Goal: Task Accomplishment & Management: Complete application form

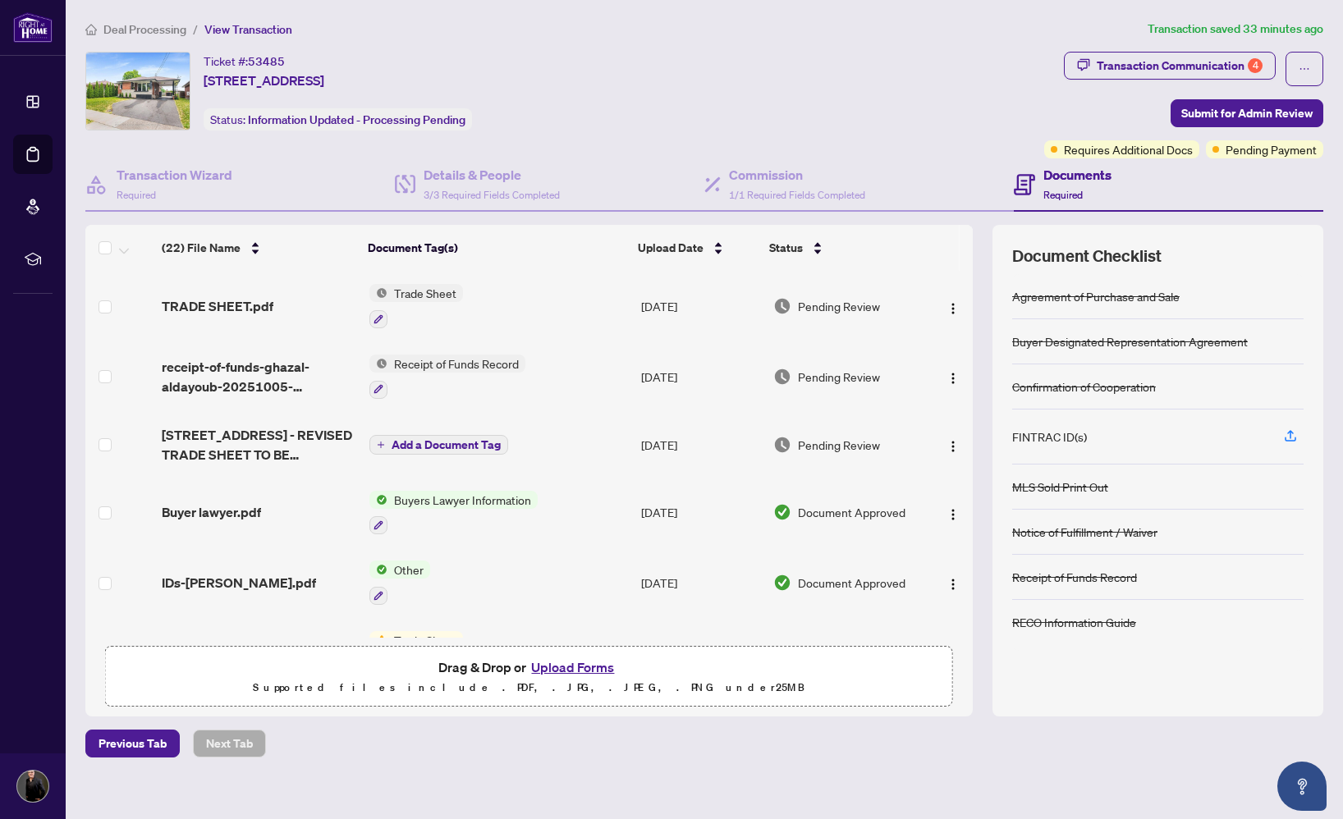
click at [577, 668] on button "Upload Forms" at bounding box center [572, 667] width 93 height 21
click at [1289, 437] on icon "button" at bounding box center [1290, 435] width 15 height 15
click at [581, 664] on button "Upload Forms" at bounding box center [572, 667] width 93 height 21
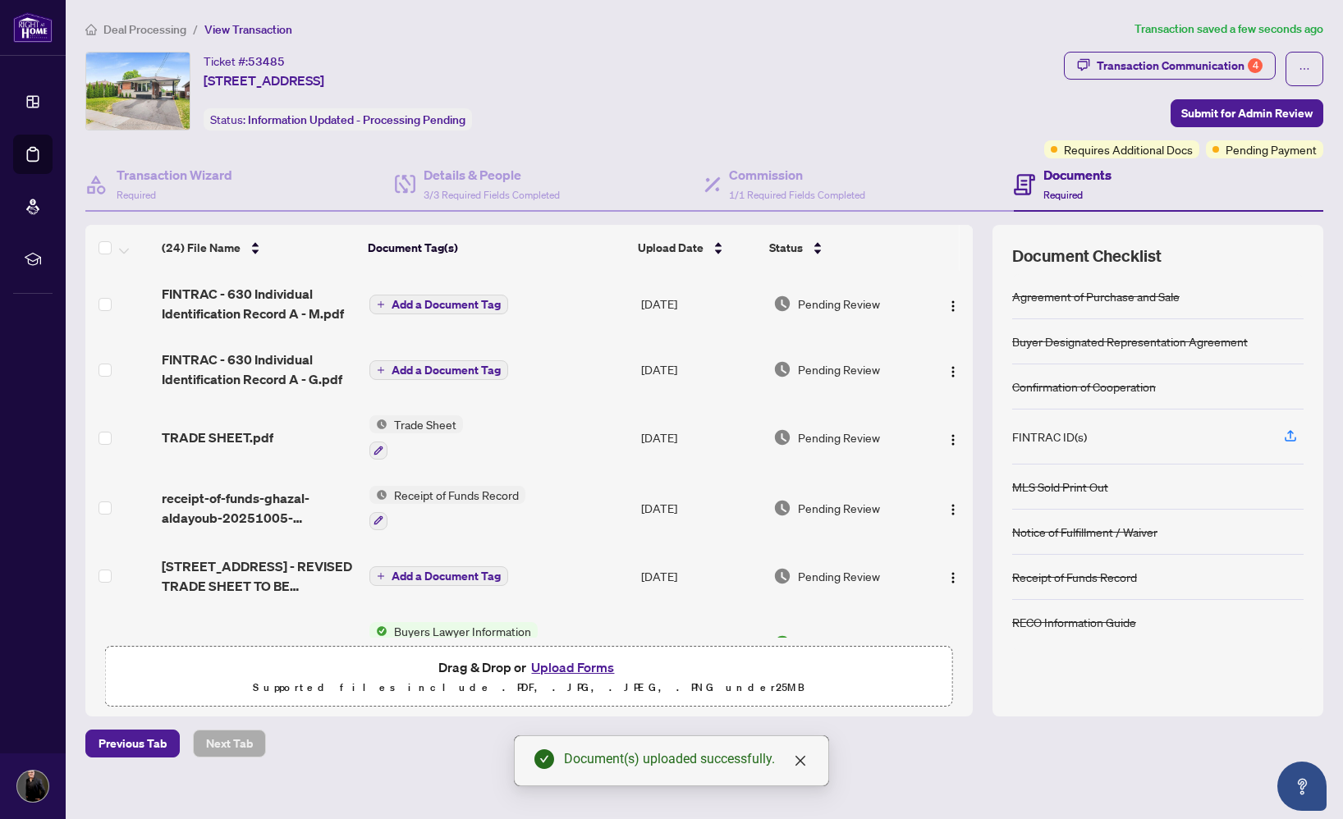
click at [378, 300] on icon "plus" at bounding box center [381, 304] width 8 height 8
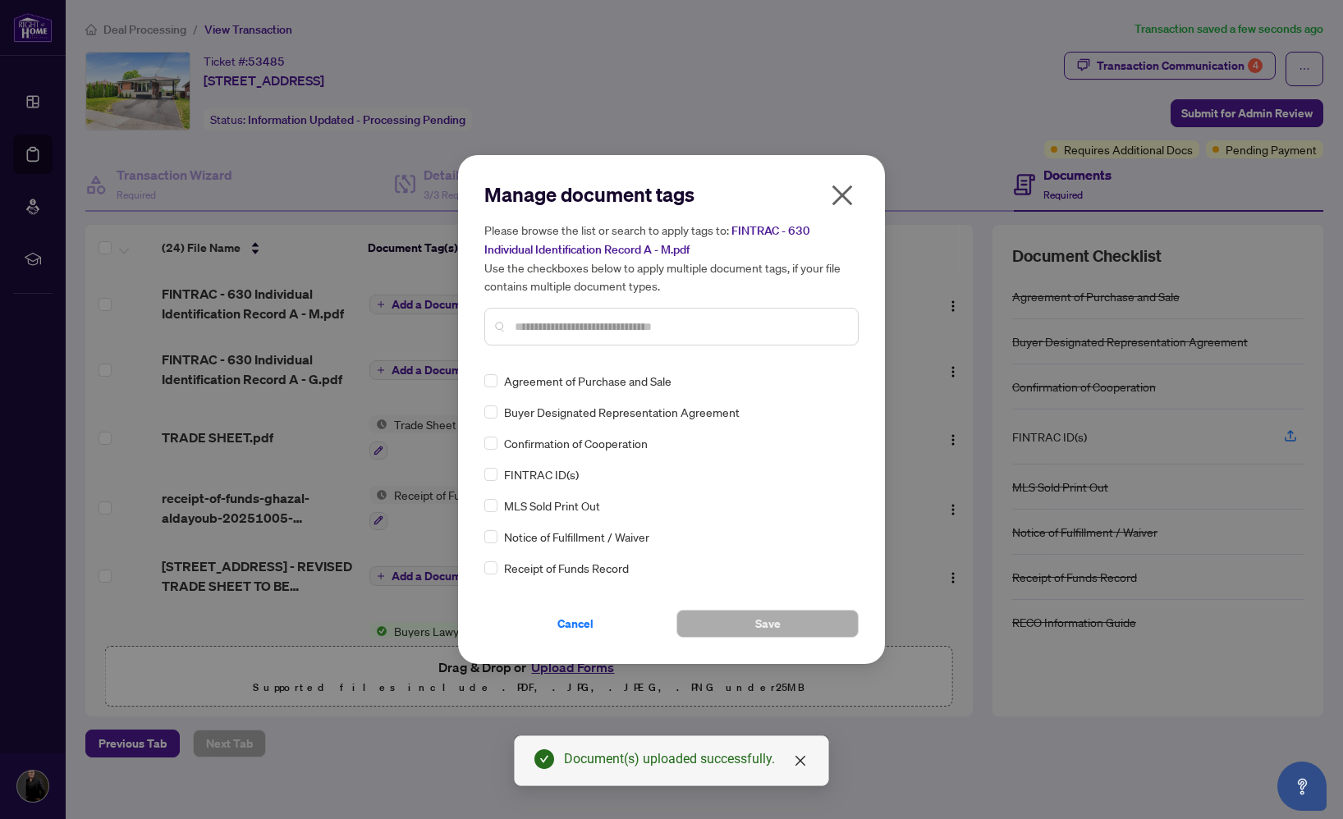
drag, startPoint x: 596, startPoint y: 355, endPoint x: 605, endPoint y: 332, distance: 23.9
click at [597, 355] on div "Manage document tags Please browse the list or search to apply tags to: FINTRAC…" at bounding box center [671, 269] width 374 height 177
click at [604, 331] on input "text" at bounding box center [680, 327] width 330 height 18
click at [608, 327] on input "text" at bounding box center [680, 327] width 330 height 18
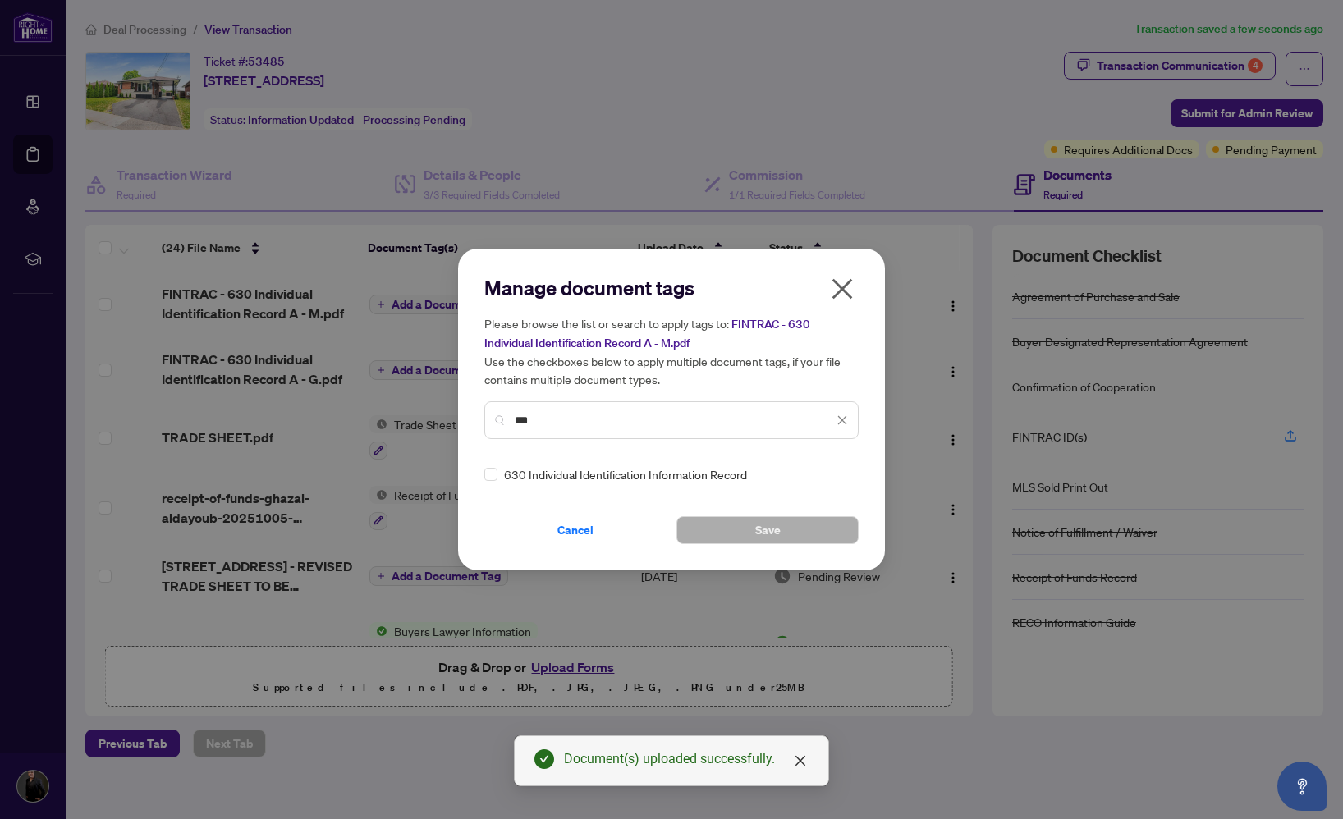
type input "***"
click at [483, 473] on div "Manage document tags Please browse the list or search to apply tags to: FINTRAC…" at bounding box center [671, 410] width 427 height 322
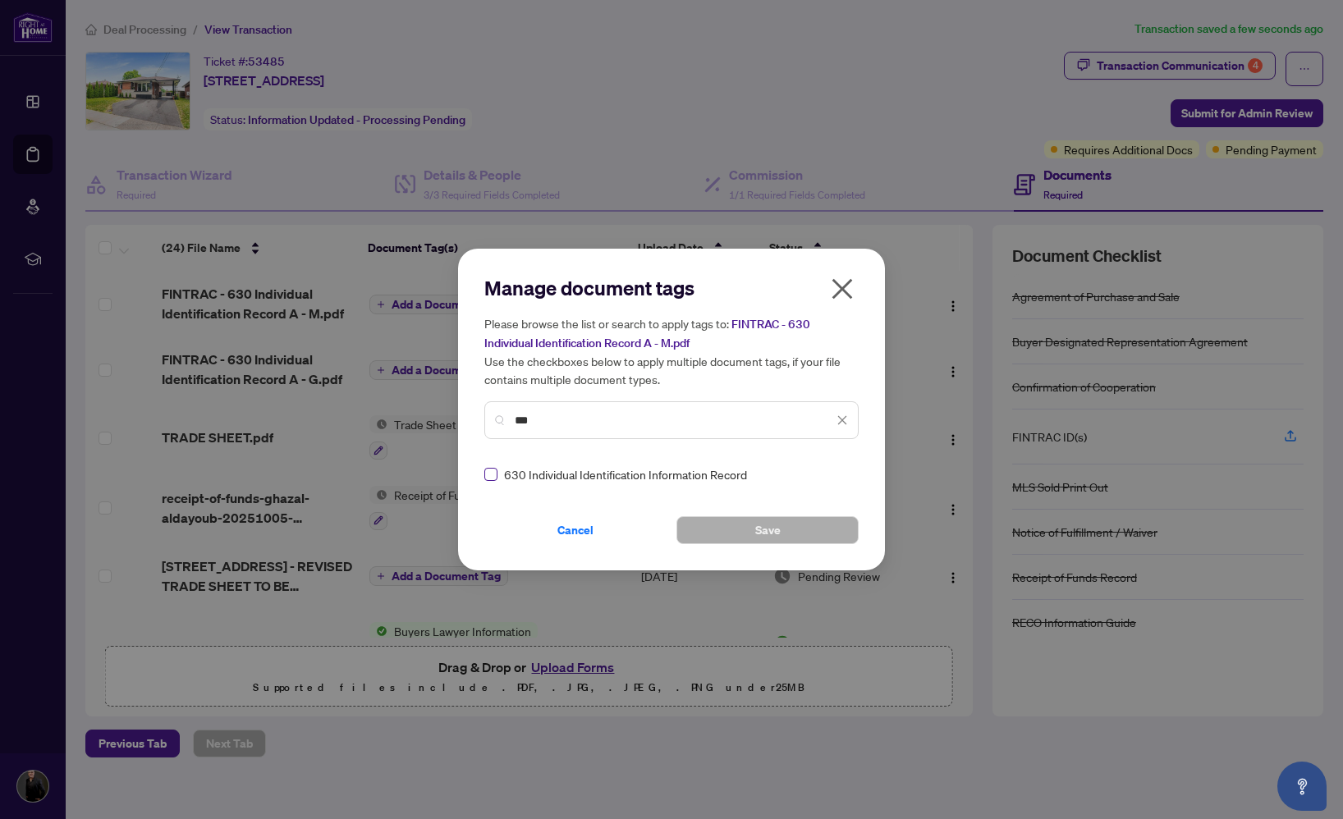
click at [492, 477] on span at bounding box center [490, 474] width 13 height 13
click at [796, 527] on button "Save" at bounding box center [767, 530] width 182 height 28
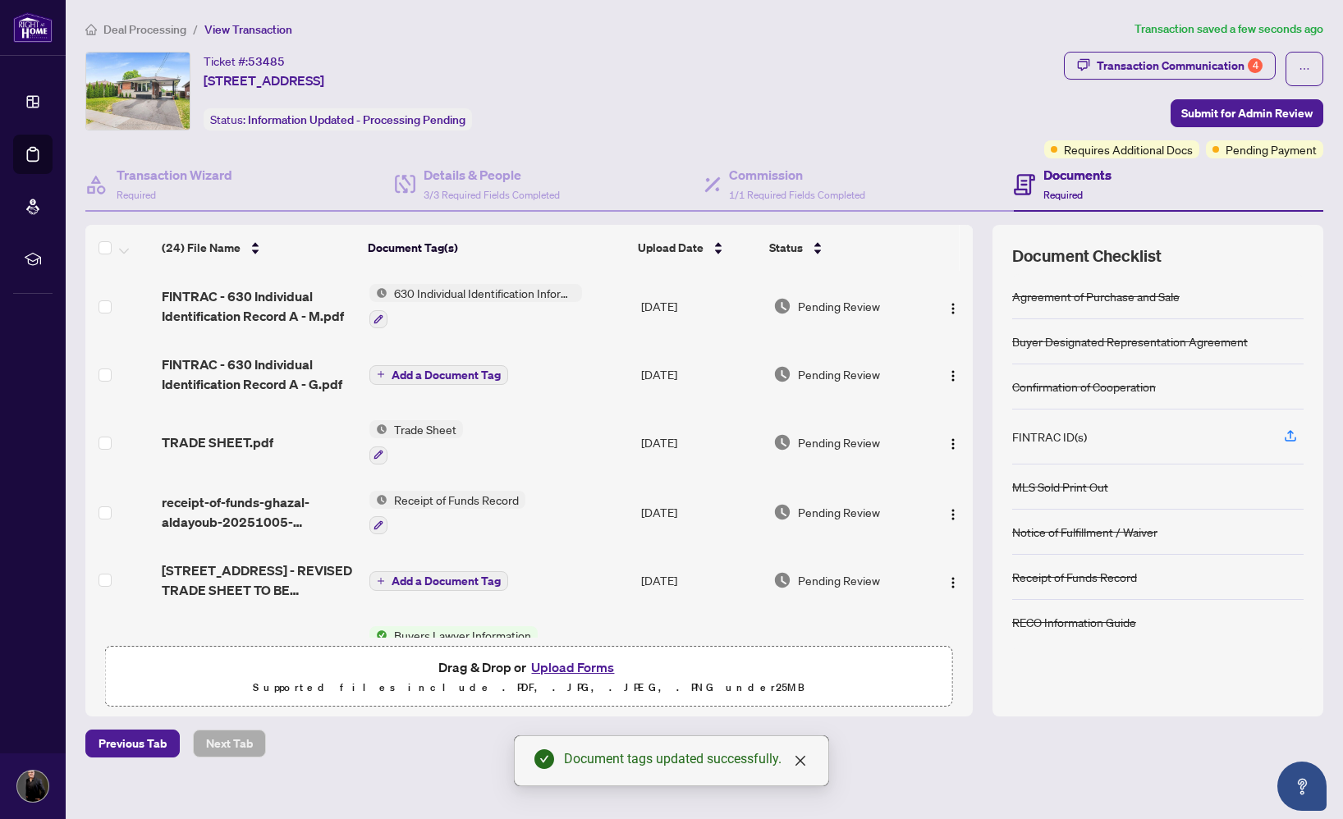
click at [377, 376] on icon "plus" at bounding box center [381, 374] width 8 height 8
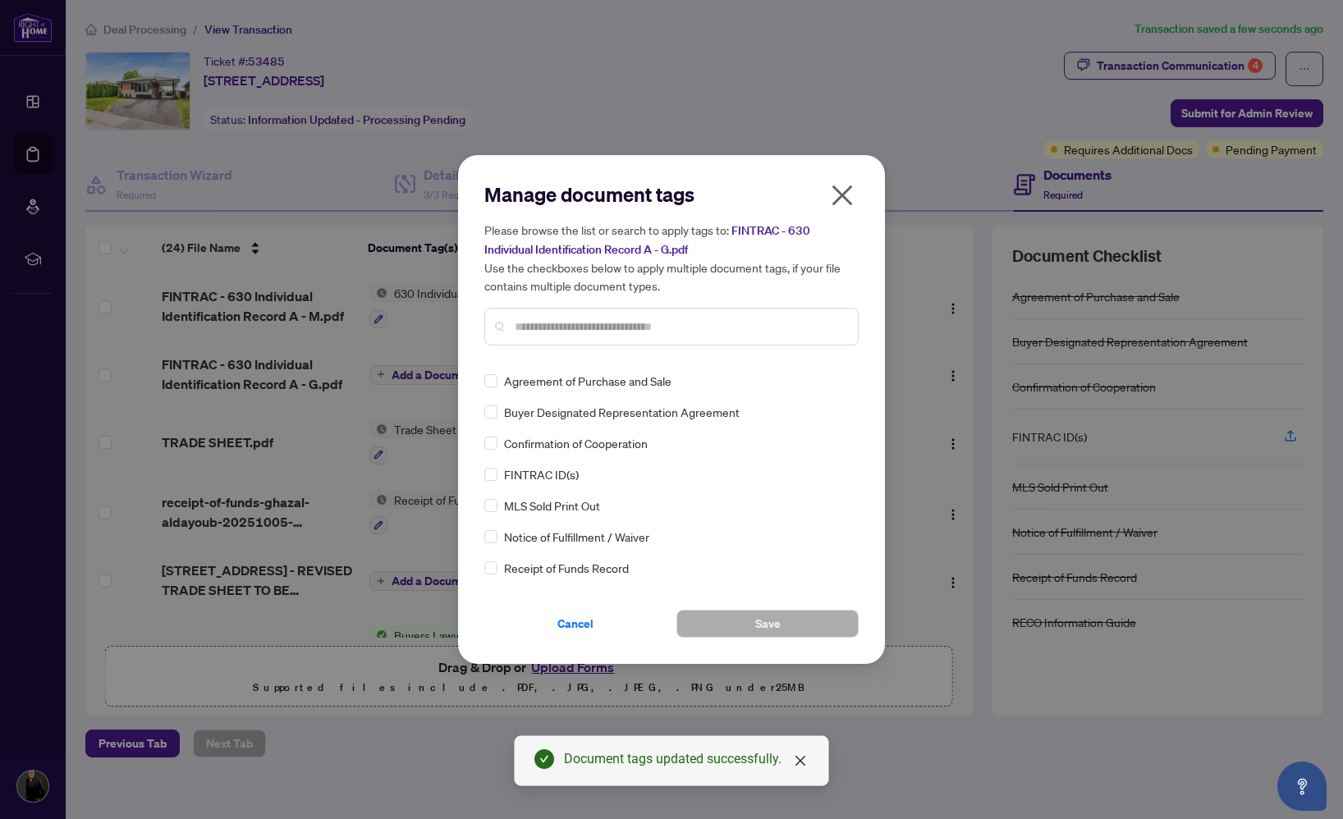
click at [571, 320] on input "text" at bounding box center [680, 327] width 330 height 18
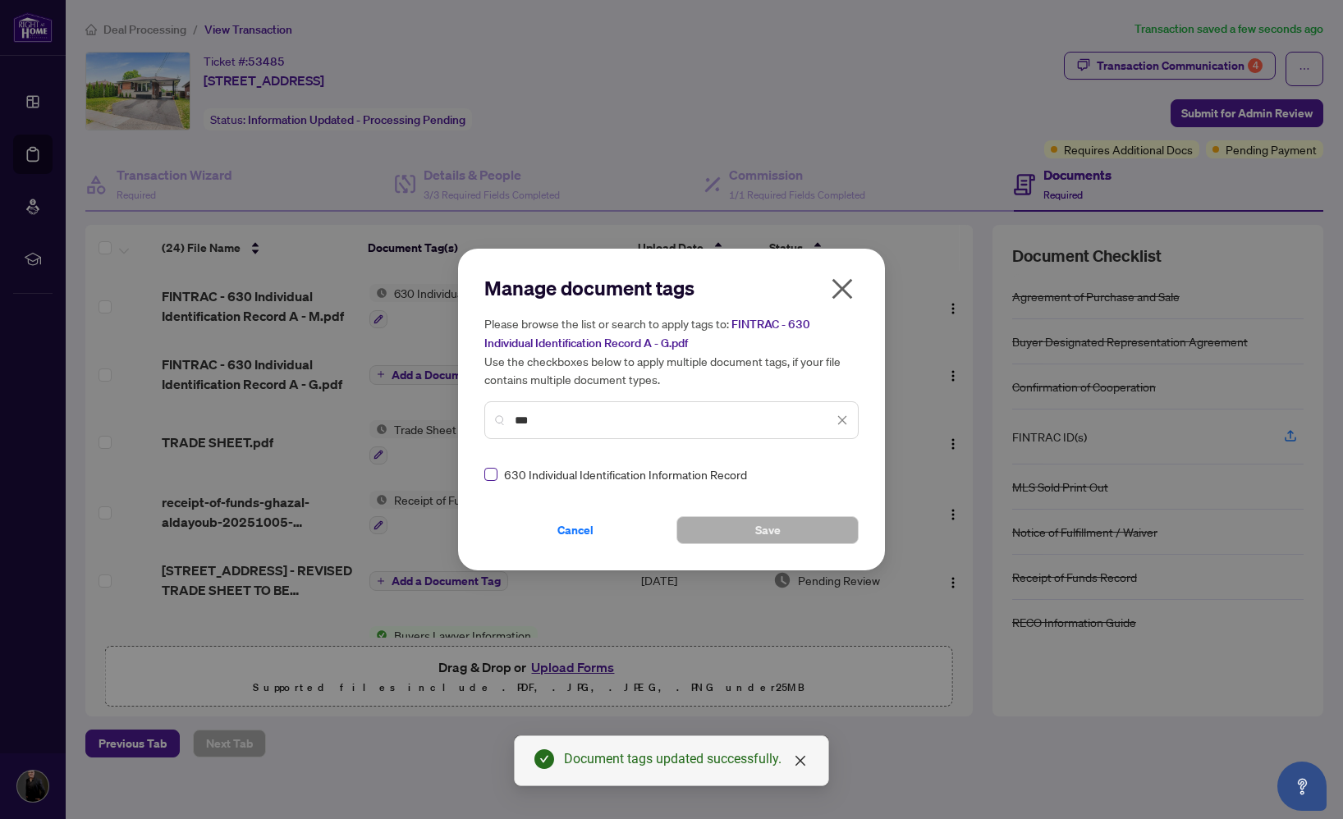
type input "***"
click at [492, 478] on span at bounding box center [490, 474] width 13 height 13
click at [752, 530] on button "Save" at bounding box center [767, 530] width 182 height 28
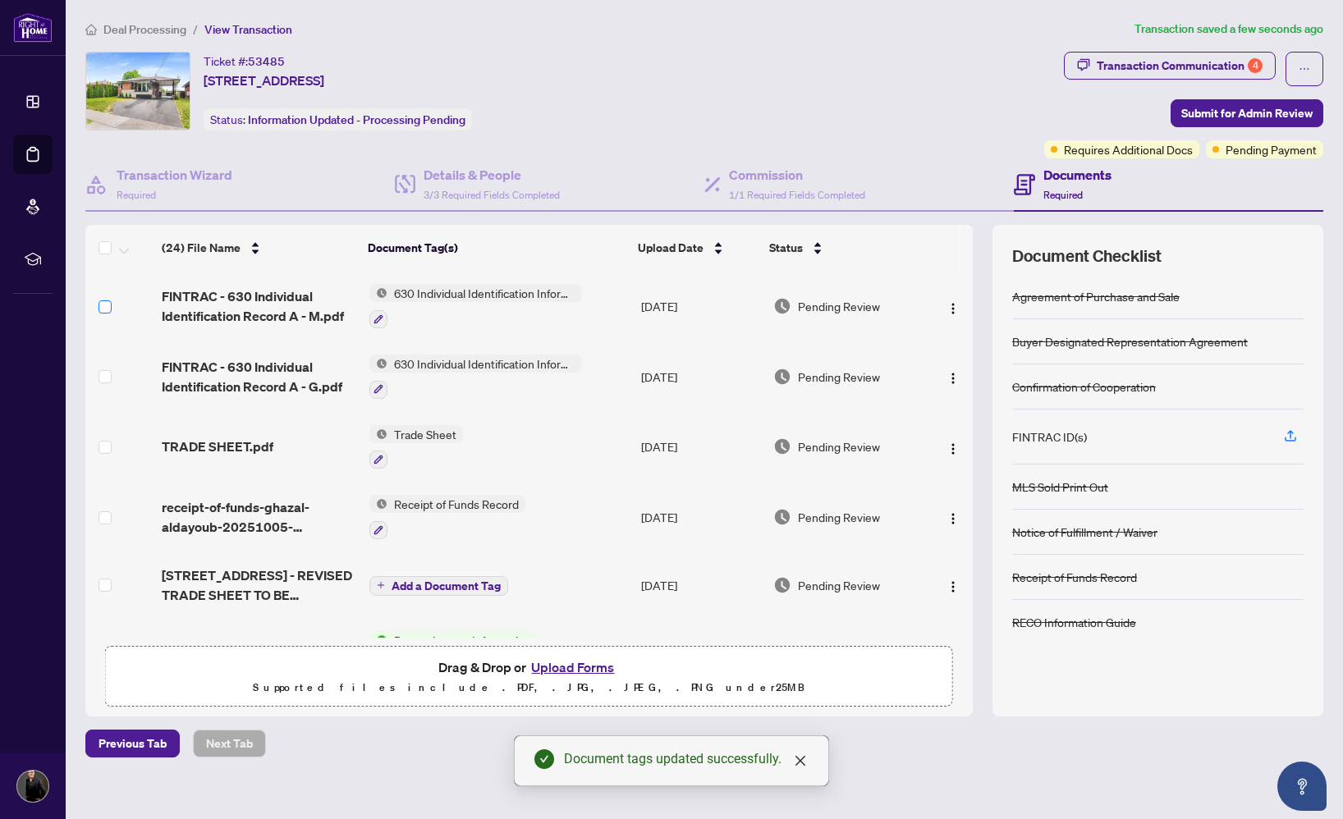
click at [109, 308] on span at bounding box center [104, 306] width 13 height 13
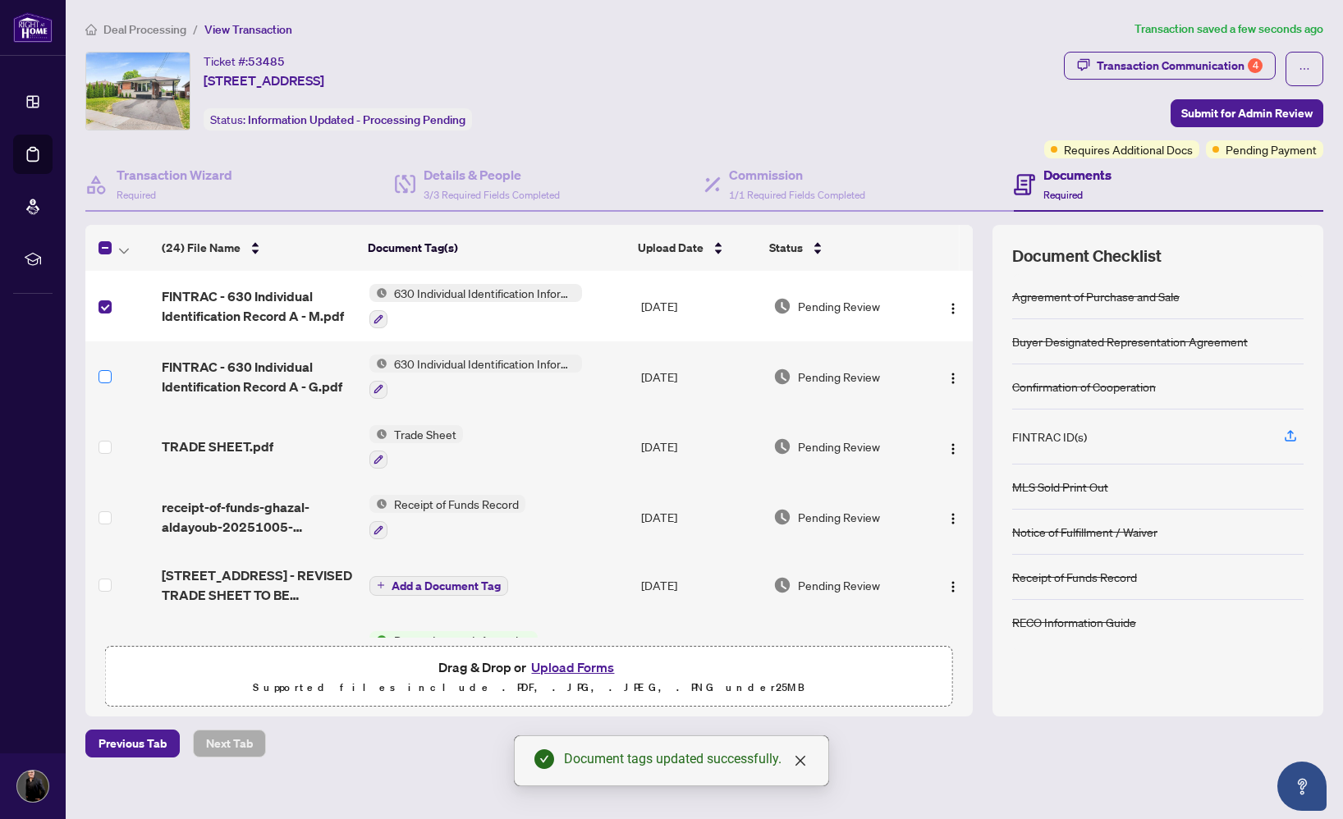
click at [108, 378] on span at bounding box center [104, 376] width 13 height 13
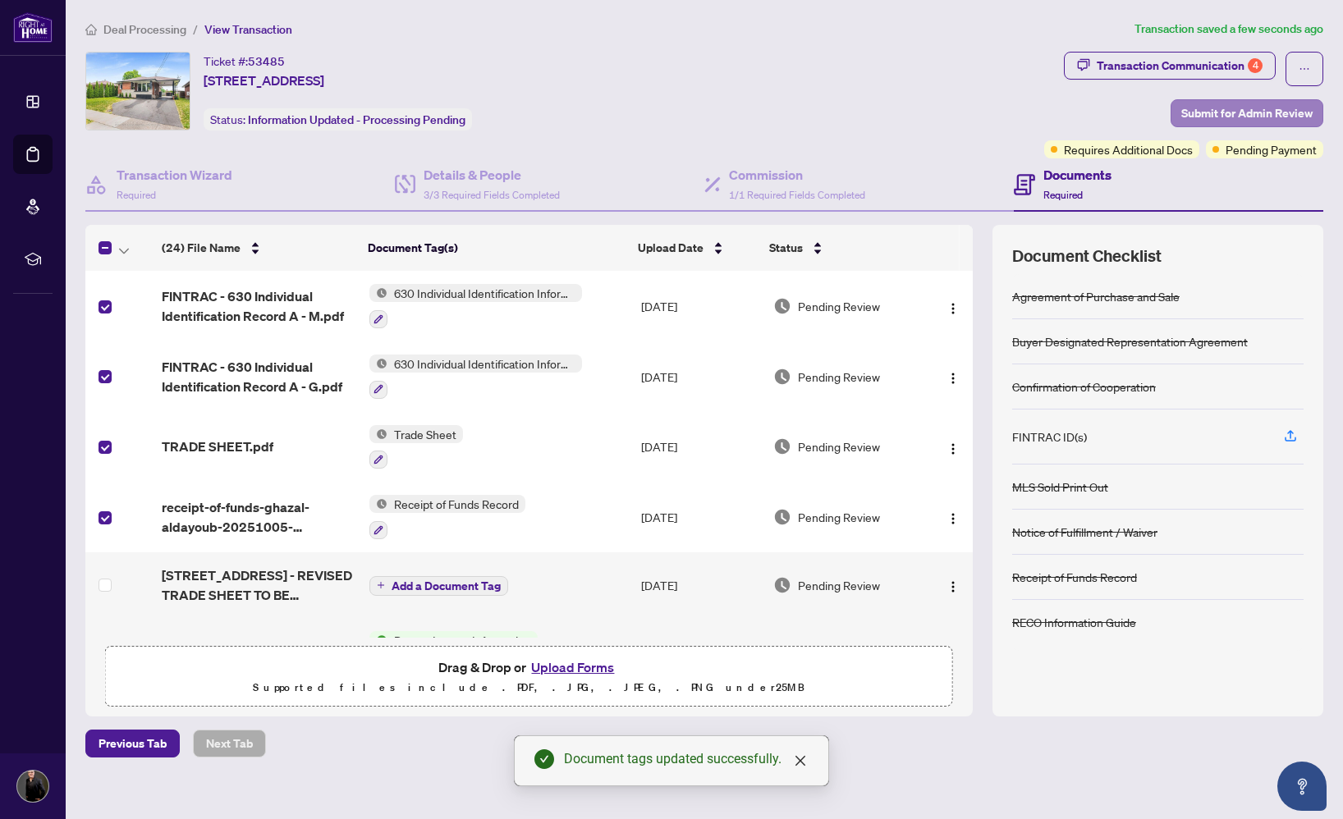
click at [1256, 118] on span "Submit for Admin Review" at bounding box center [1246, 113] width 131 height 26
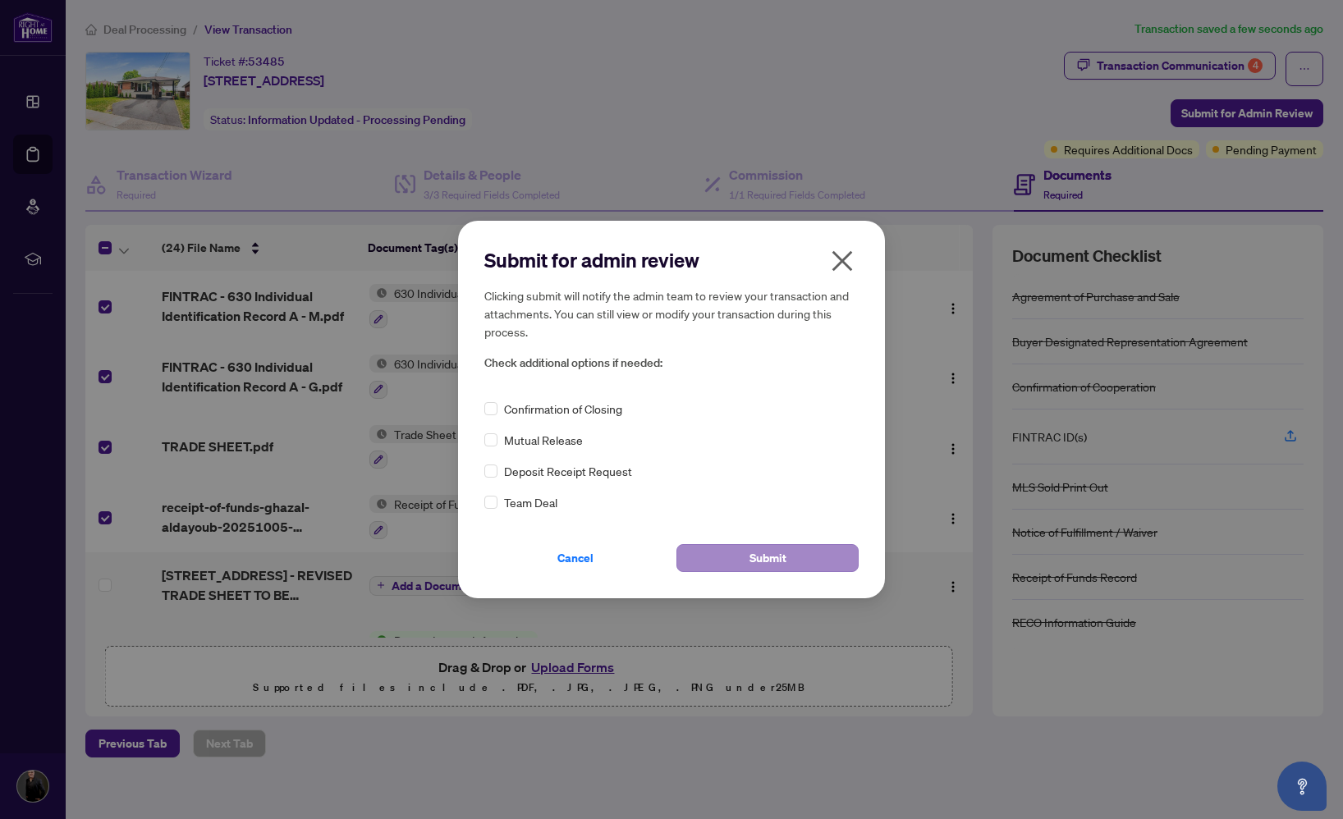
click at [793, 547] on button "Submit" at bounding box center [767, 558] width 182 height 28
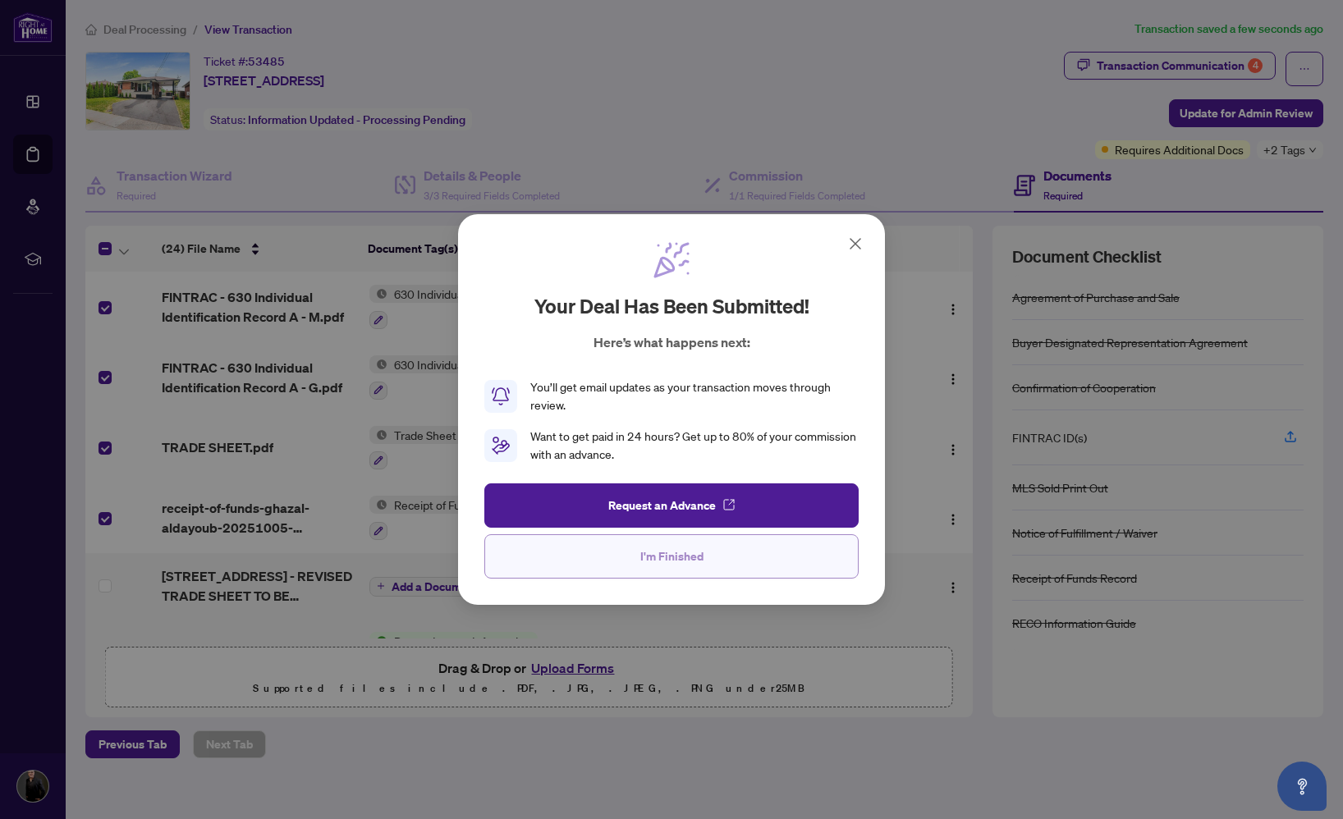
click at [733, 559] on button "I'm Finished" at bounding box center [671, 556] width 374 height 44
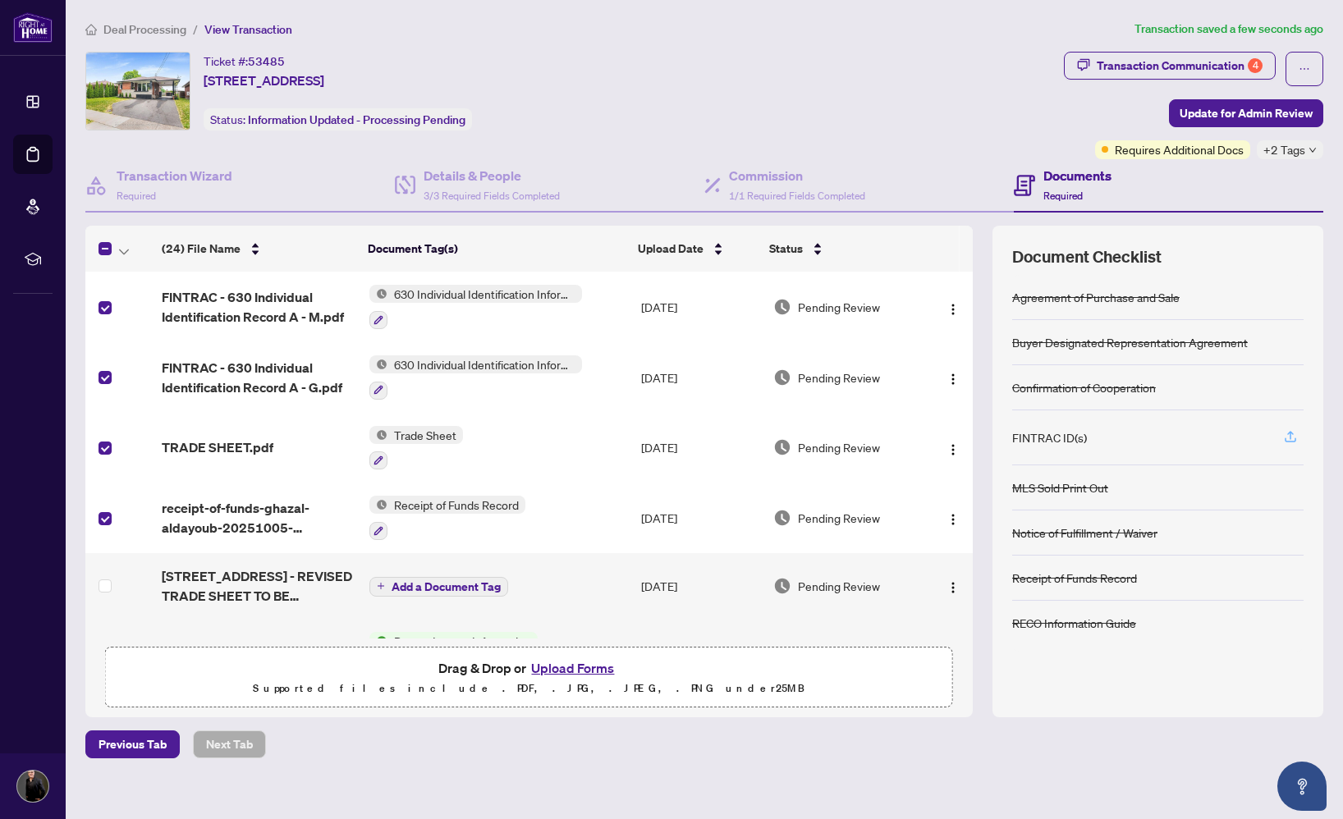
click at [1286, 434] on icon "button" at bounding box center [1290, 436] width 15 height 15
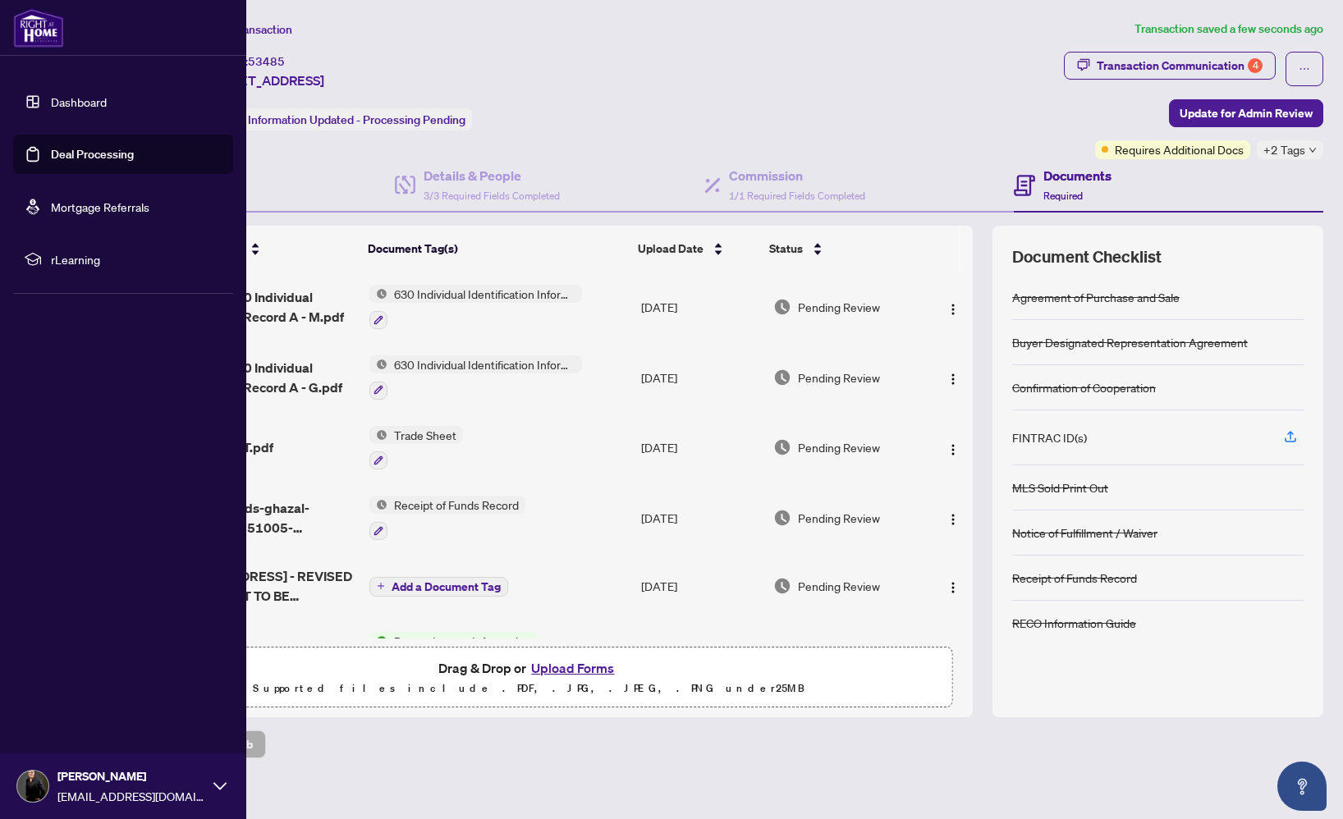
click at [51, 99] on link "Dashboard" at bounding box center [79, 101] width 56 height 15
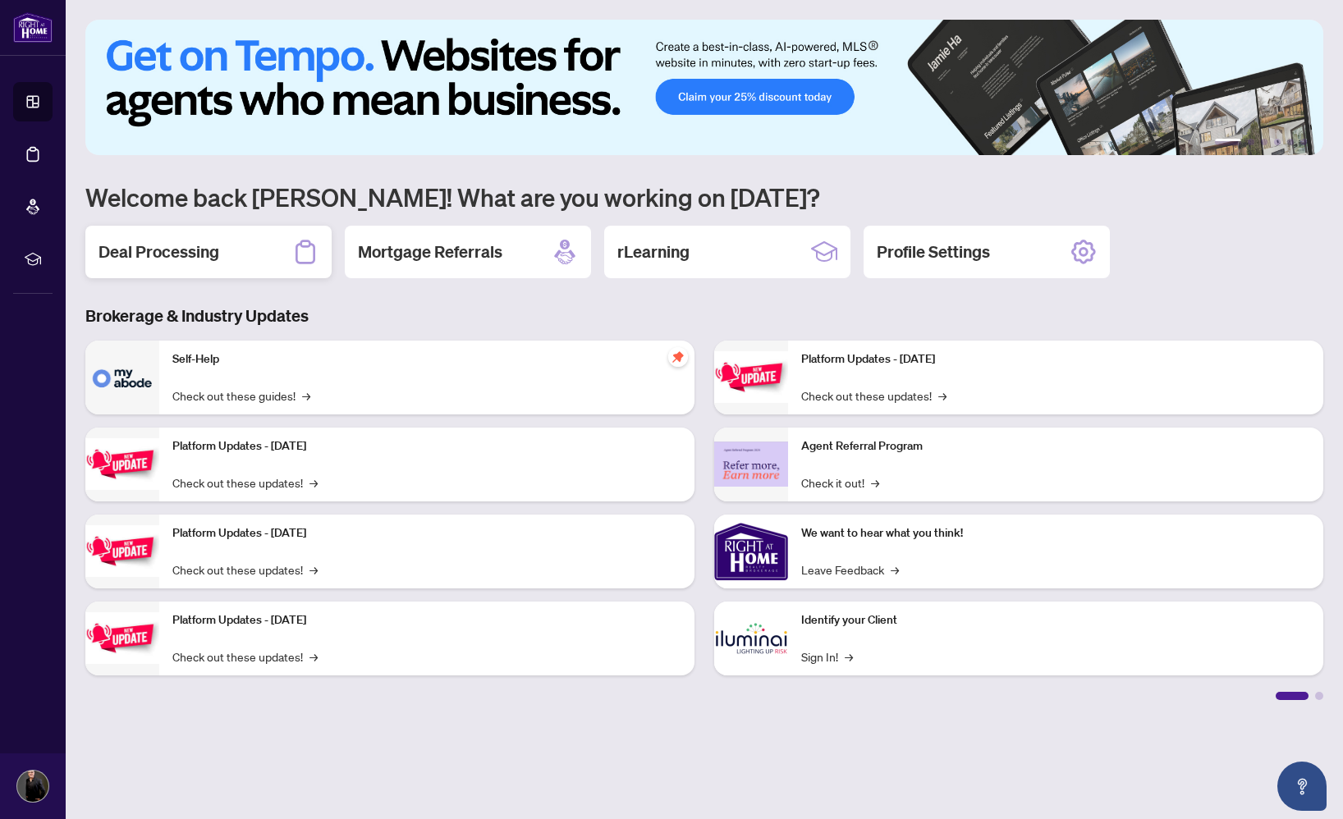
click at [217, 256] on h2 "Deal Processing" at bounding box center [158, 251] width 121 height 23
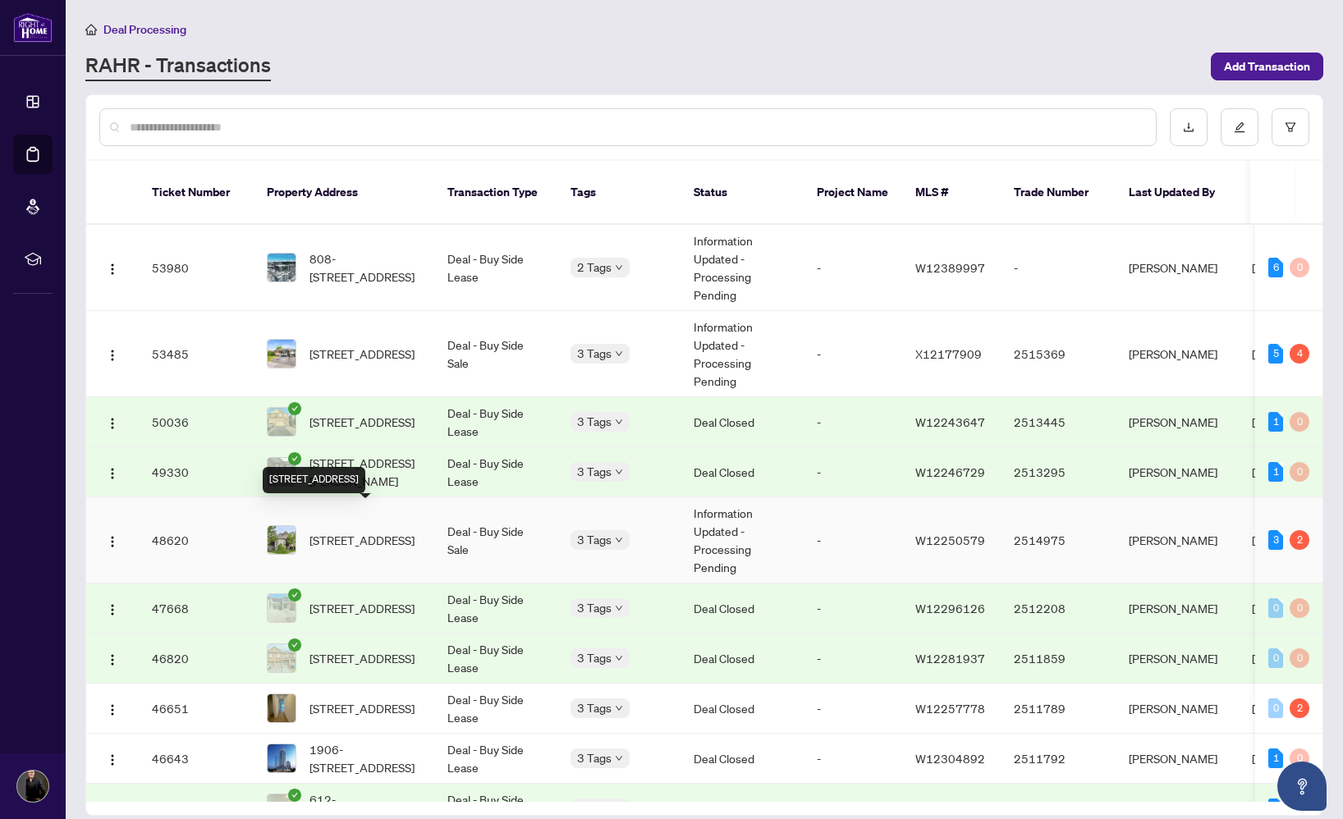
click at [341, 531] on span "[STREET_ADDRESS]" at bounding box center [361, 540] width 105 height 18
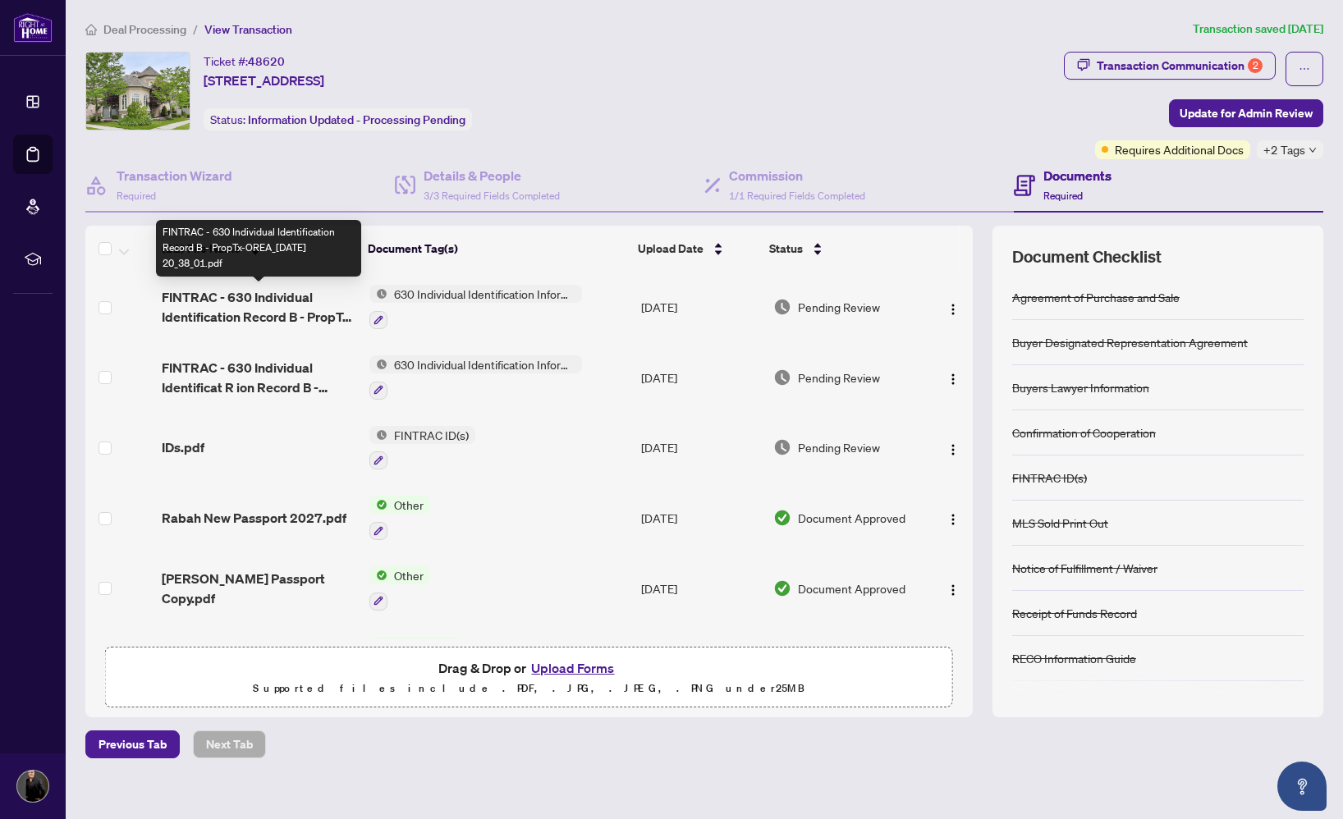
click at [211, 310] on span "FINTRAC - 630 Individual Identification Record B - PropTx-OREA_[DATE] 20_38_01.…" at bounding box center [259, 306] width 195 height 39
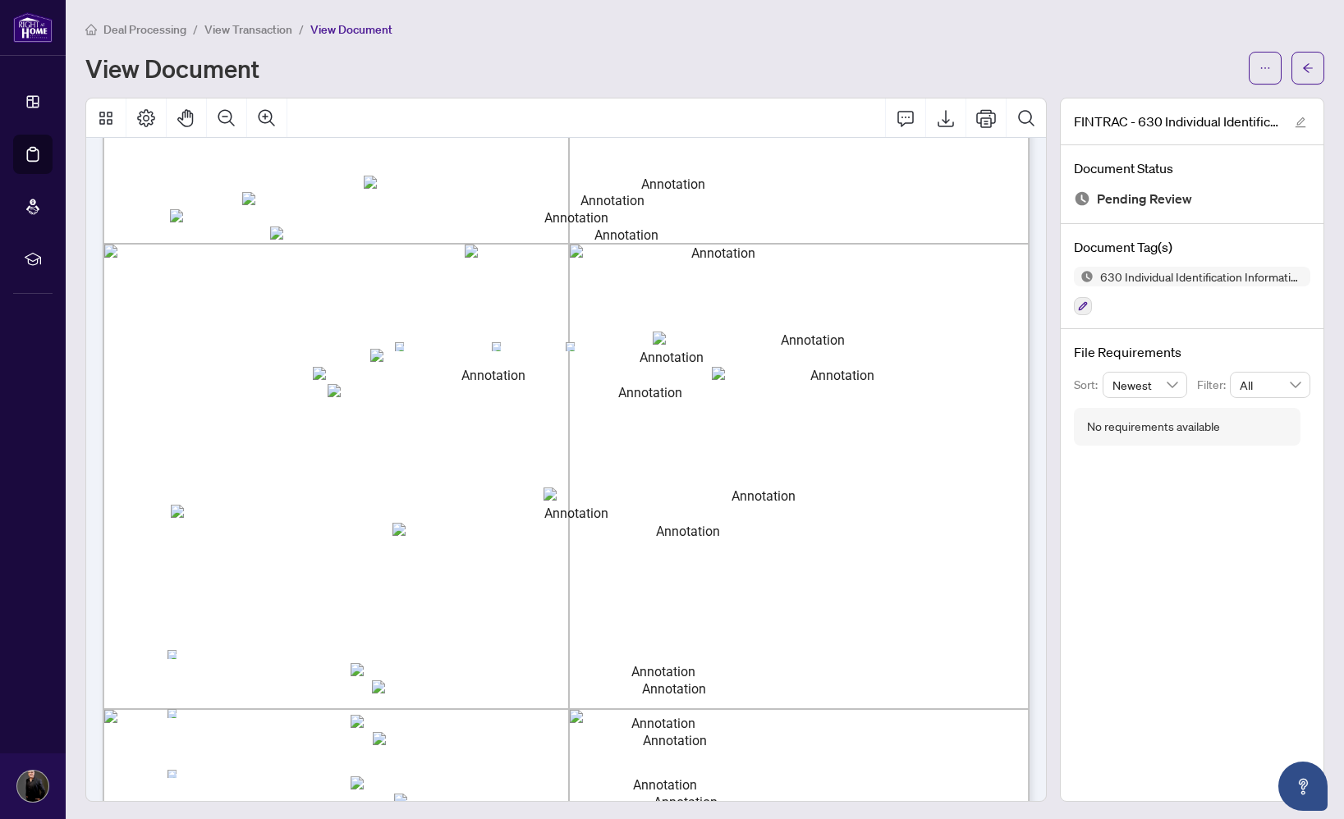
scroll to position [279, 0]
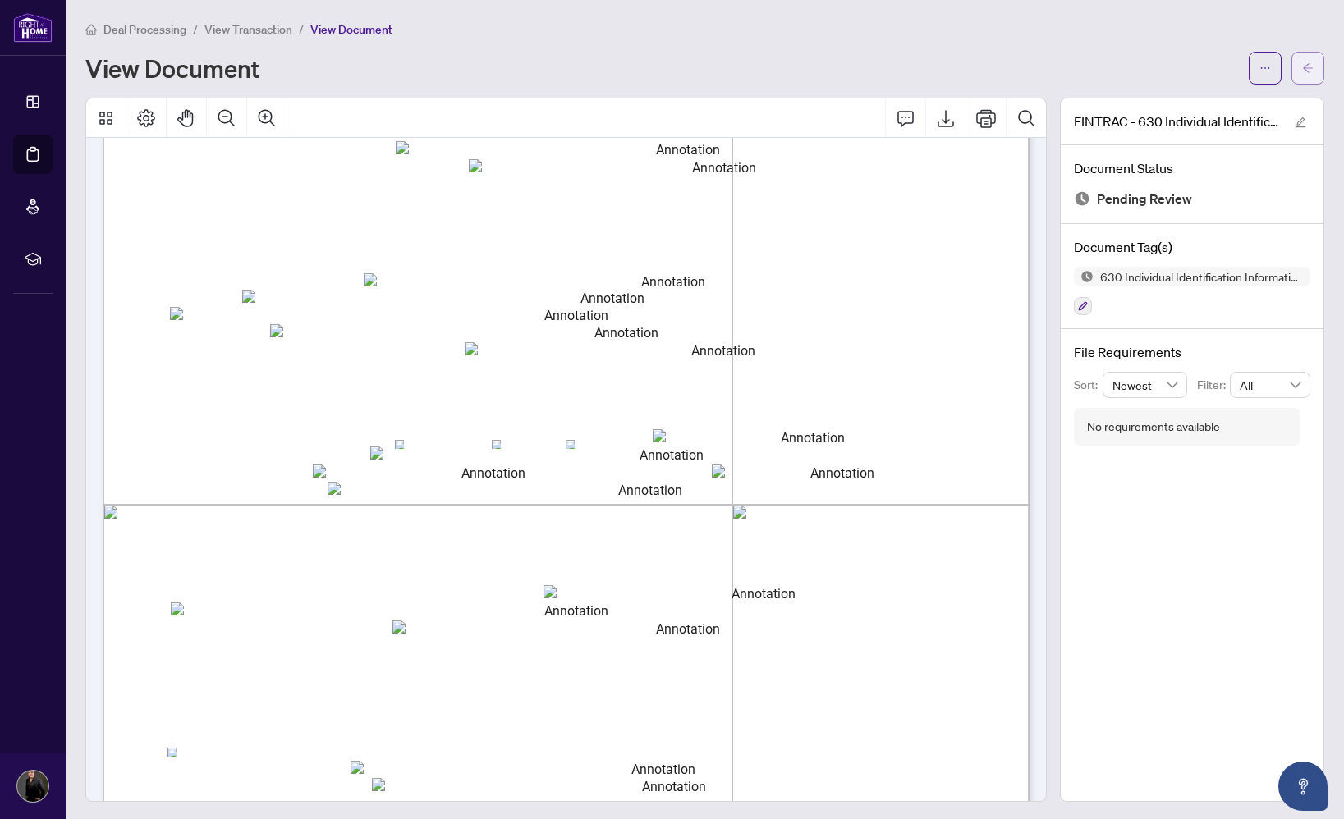
click at [1305, 69] on icon "arrow-left" at bounding box center [1307, 67] width 10 height 9
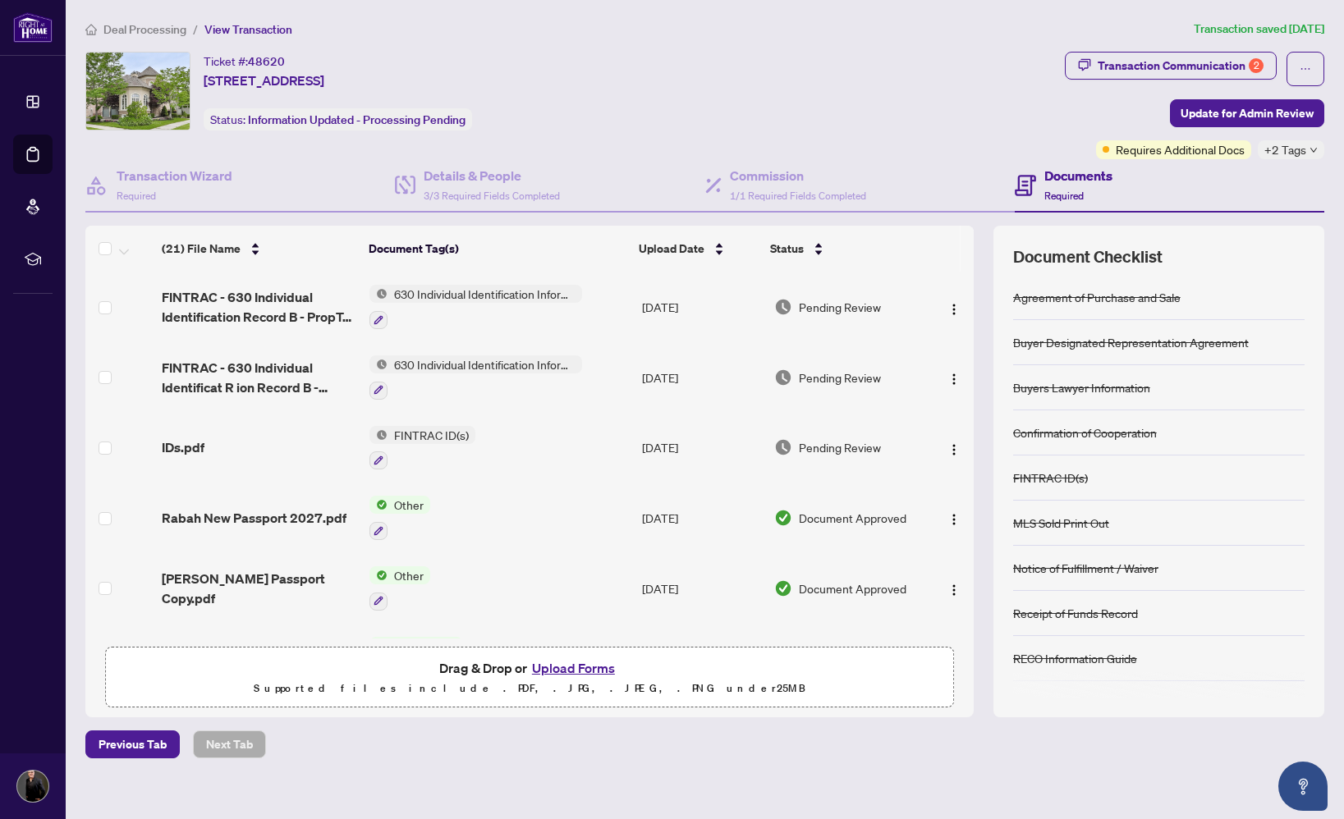
click at [563, 666] on button "Upload Forms" at bounding box center [573, 667] width 93 height 21
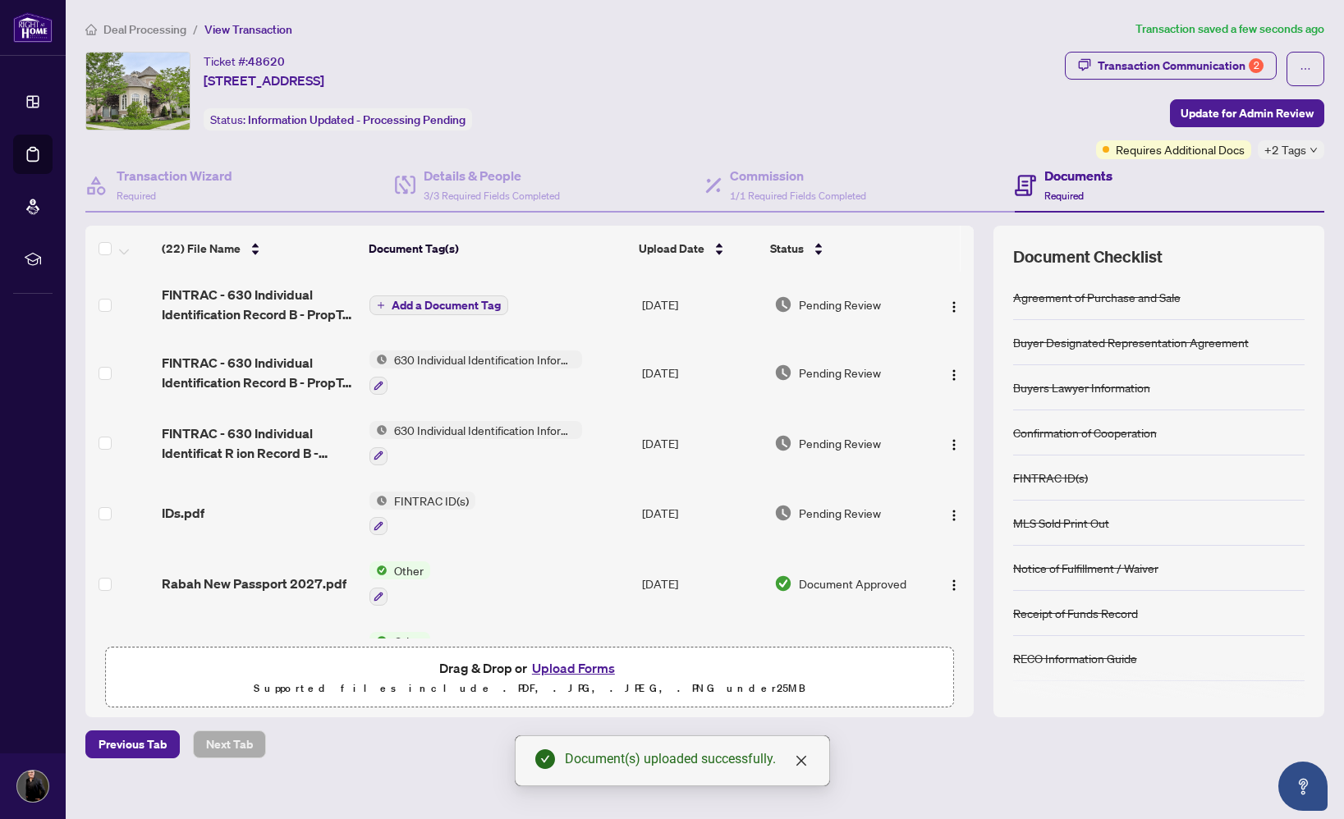
click at [377, 304] on icon "plus" at bounding box center [381, 305] width 8 height 8
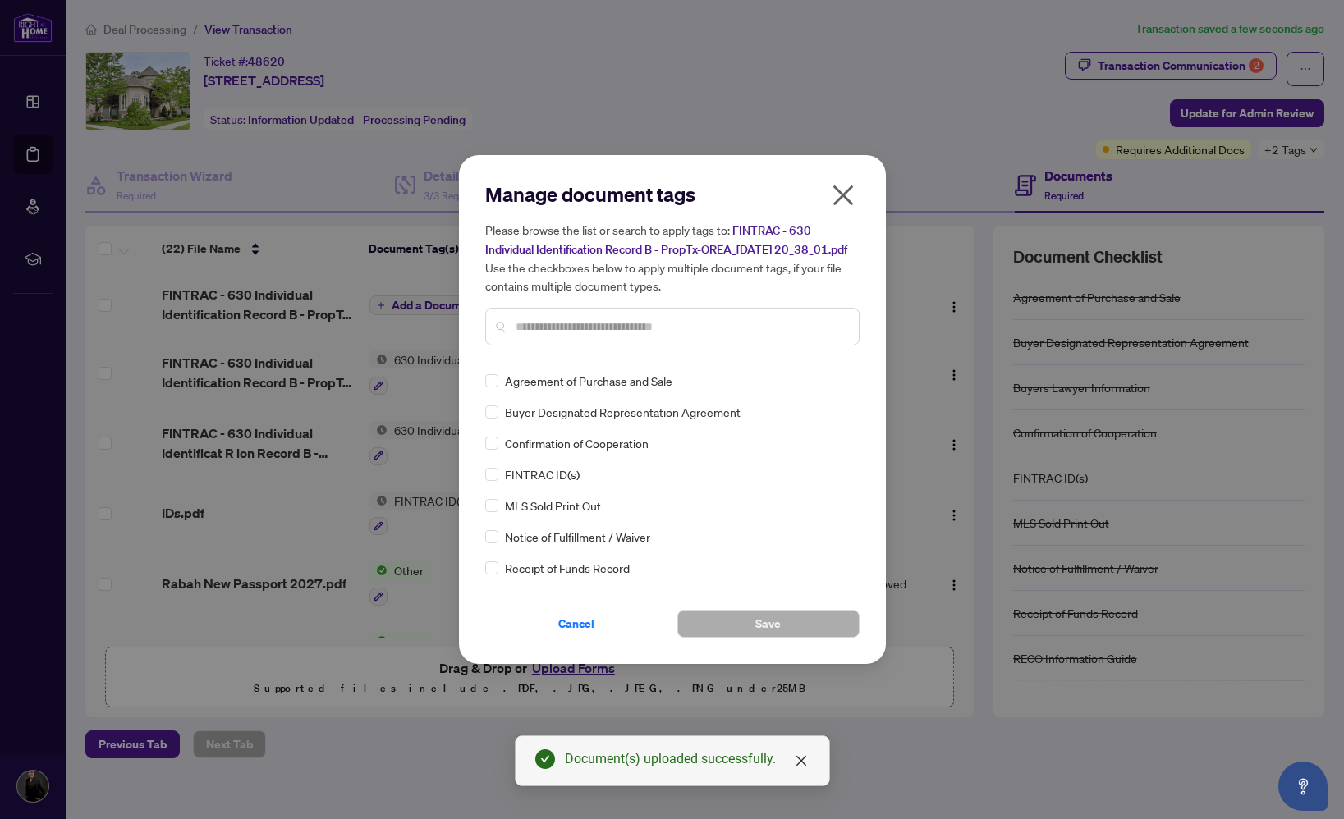
click at [590, 327] on input "text" at bounding box center [680, 327] width 330 height 18
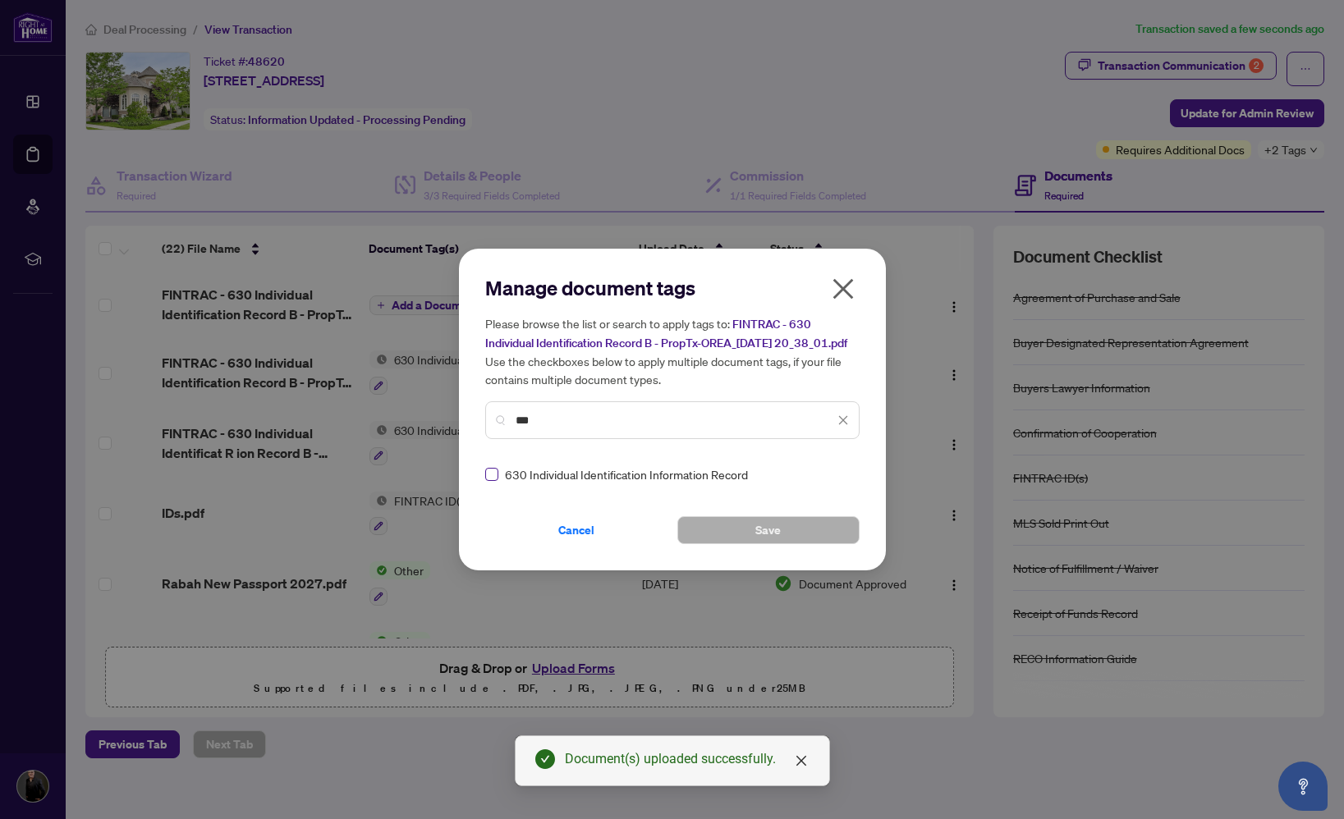
type input "***"
click at [488, 481] on span at bounding box center [491, 474] width 13 height 13
click at [806, 544] on button "Save" at bounding box center [768, 530] width 182 height 28
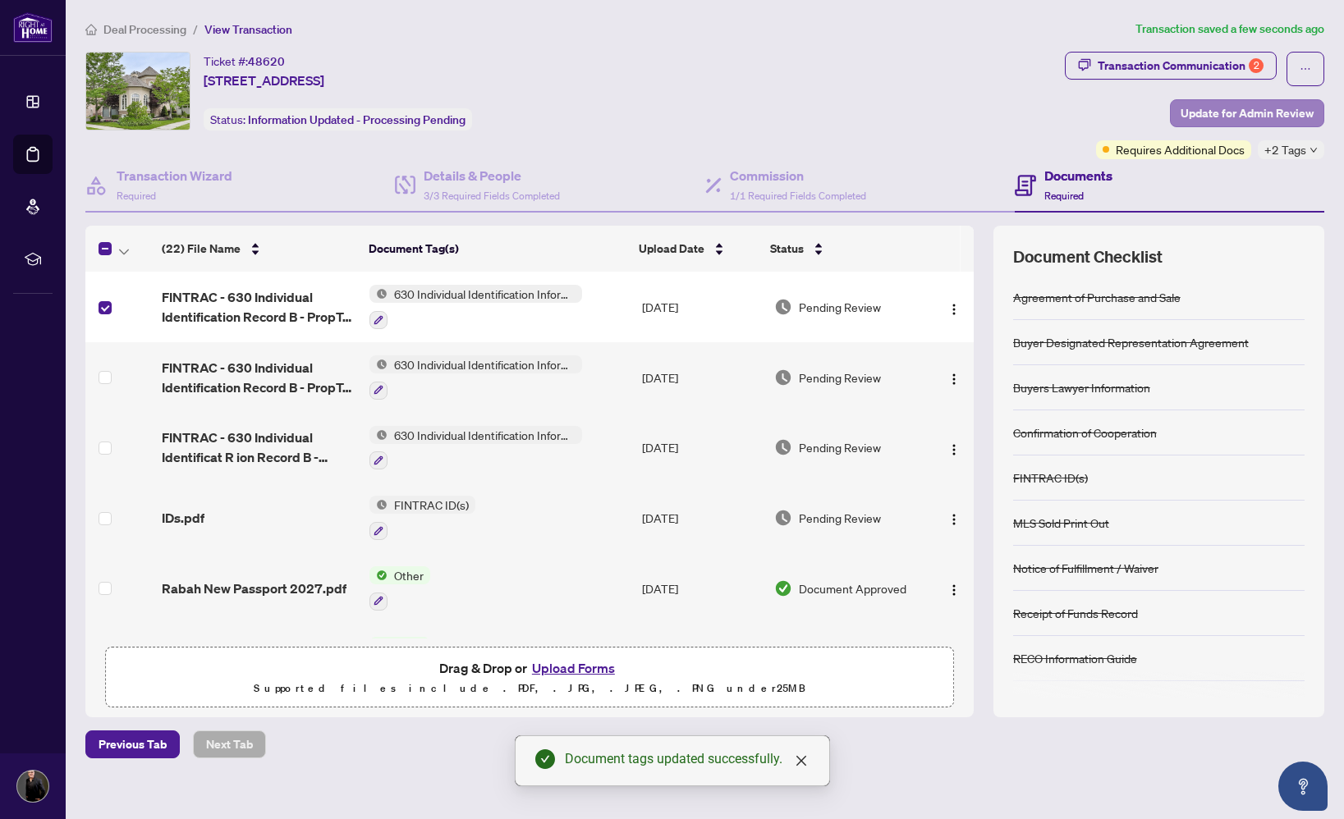
click at [1284, 105] on span "Update for Admin Review" at bounding box center [1246, 113] width 133 height 26
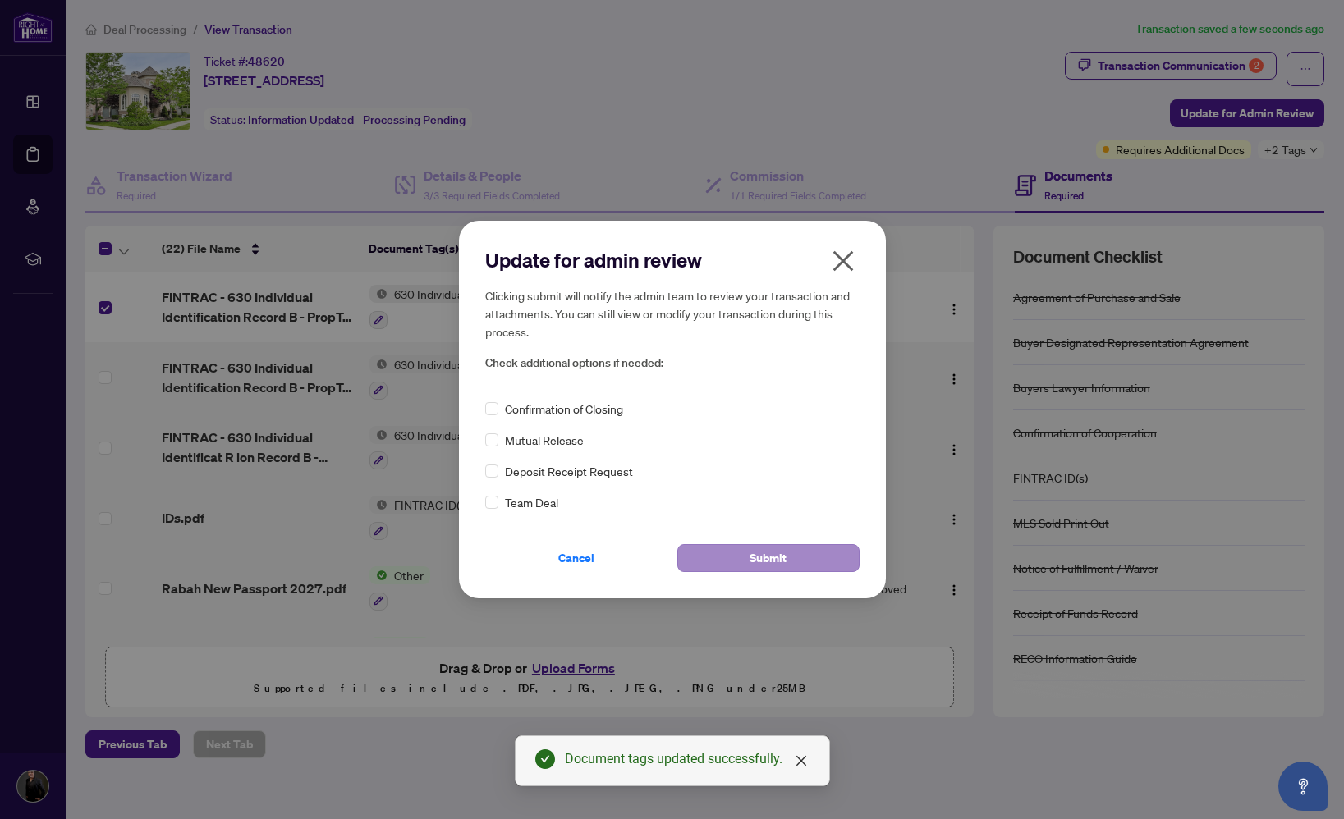
click at [776, 557] on span "Submit" at bounding box center [767, 558] width 37 height 26
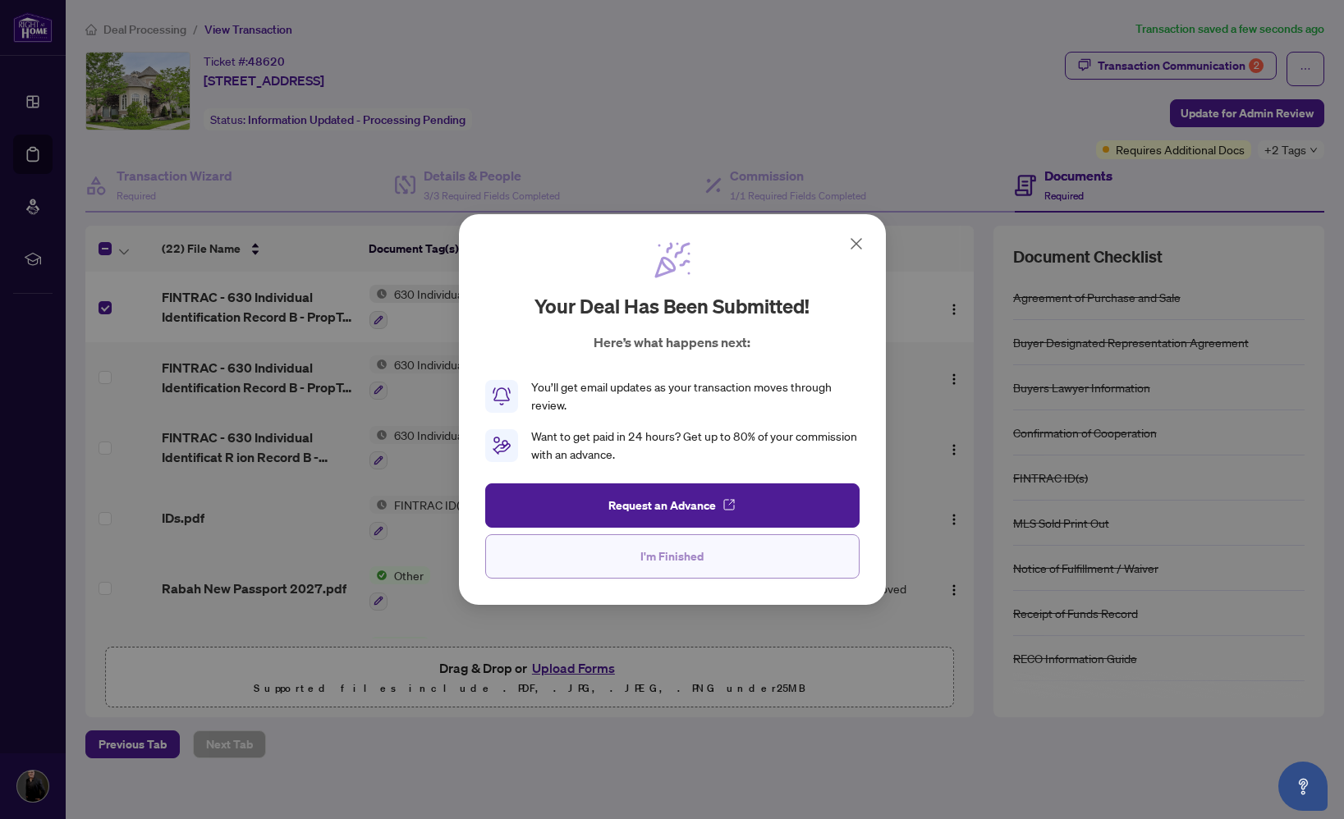
click at [738, 554] on button "I'm Finished" at bounding box center [672, 556] width 374 height 44
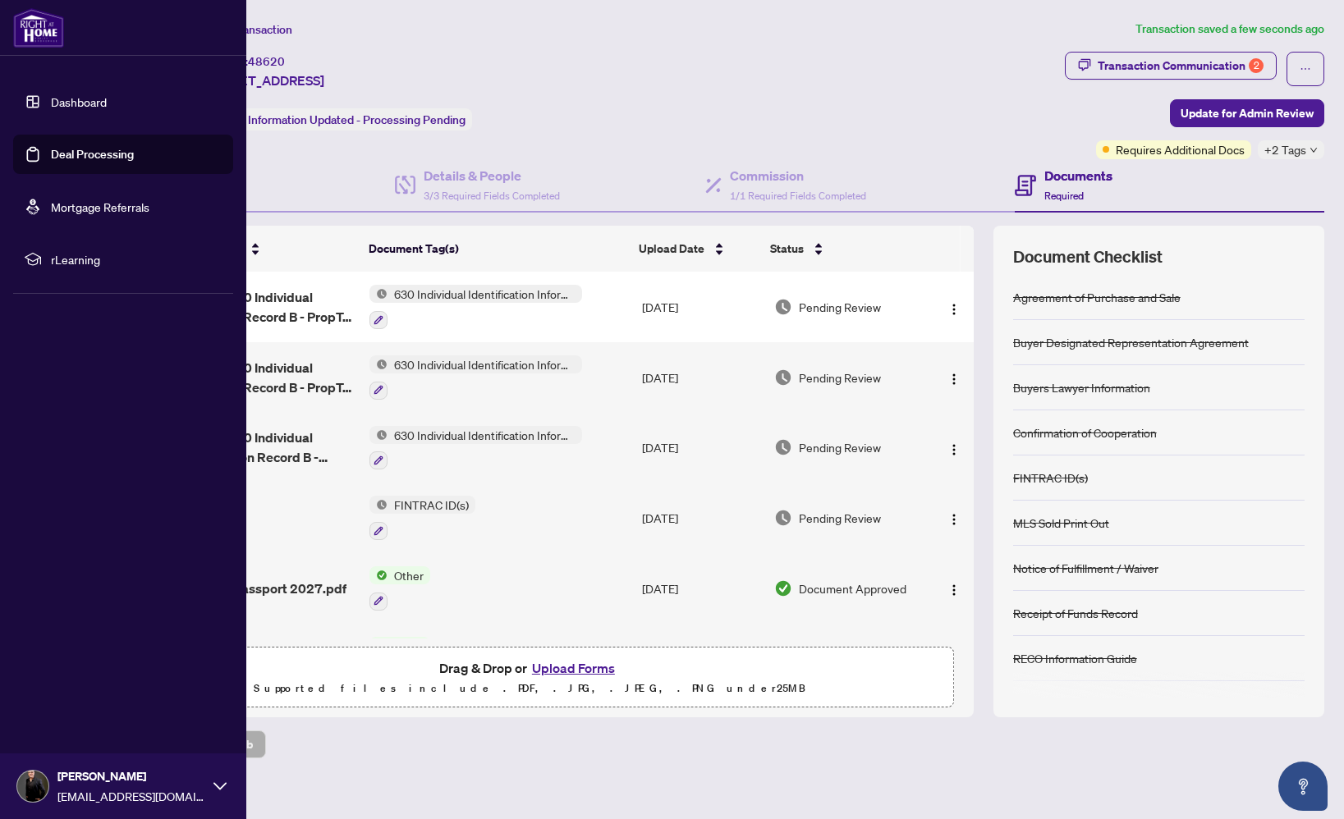
click at [51, 102] on link "Dashboard" at bounding box center [79, 101] width 56 height 15
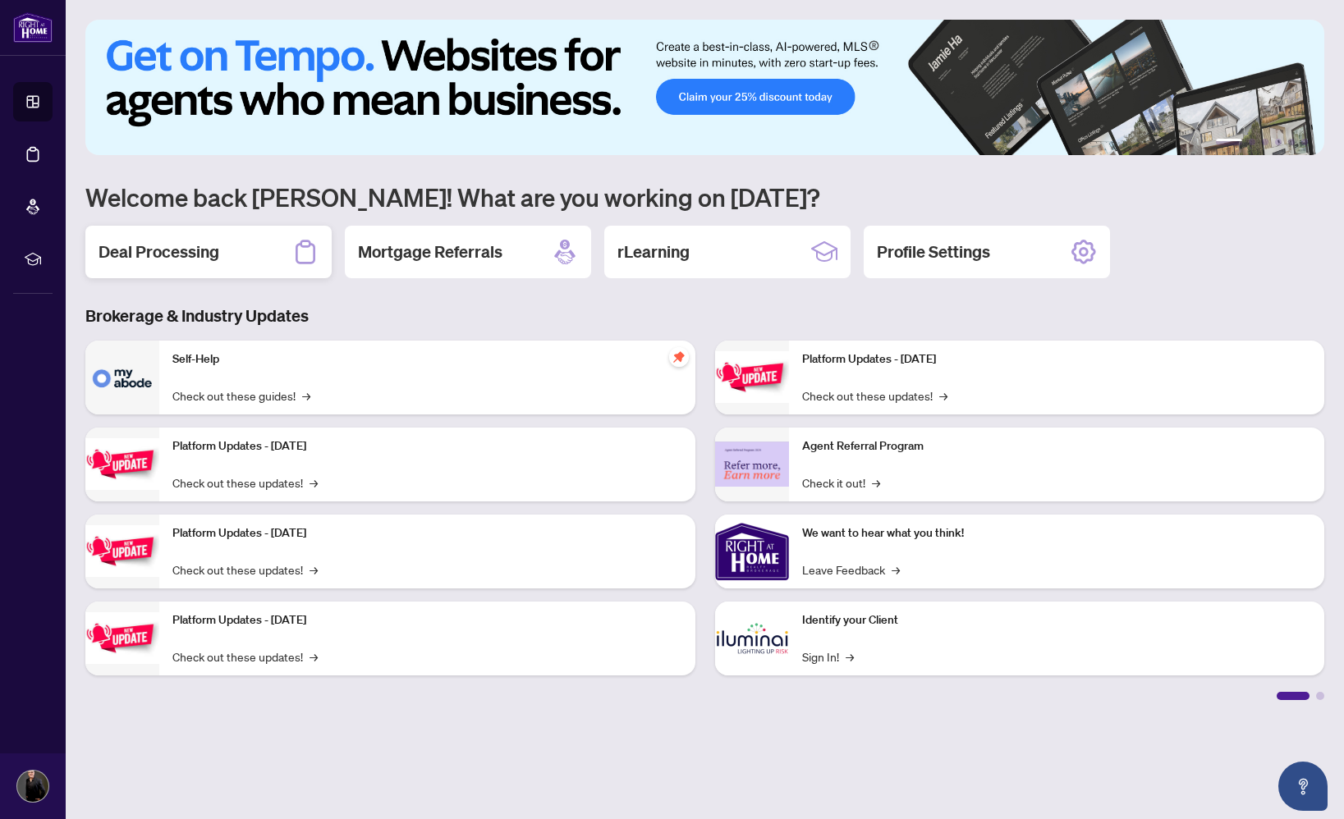
click at [167, 255] on h2 "Deal Processing" at bounding box center [158, 251] width 121 height 23
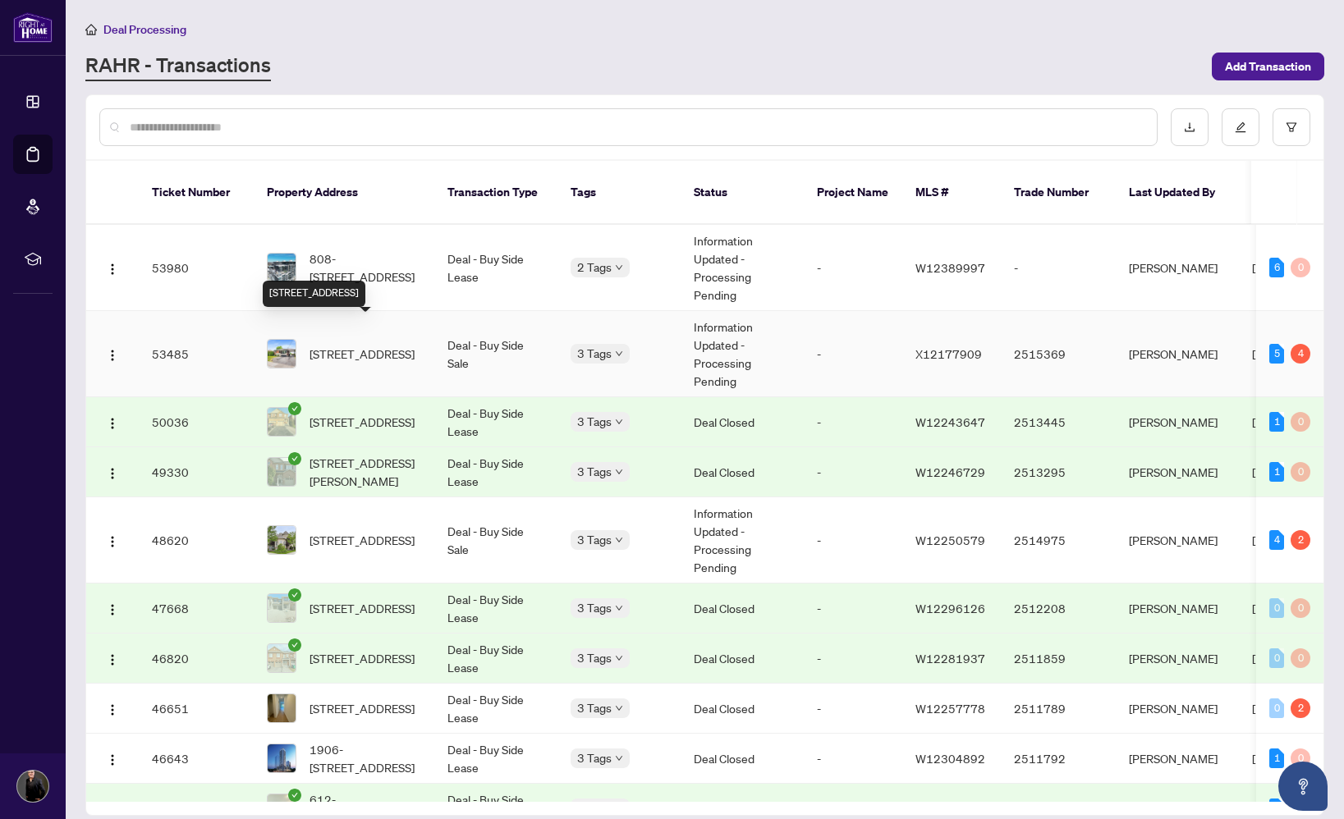
click at [341, 345] on span "[STREET_ADDRESS]" at bounding box center [361, 354] width 105 height 18
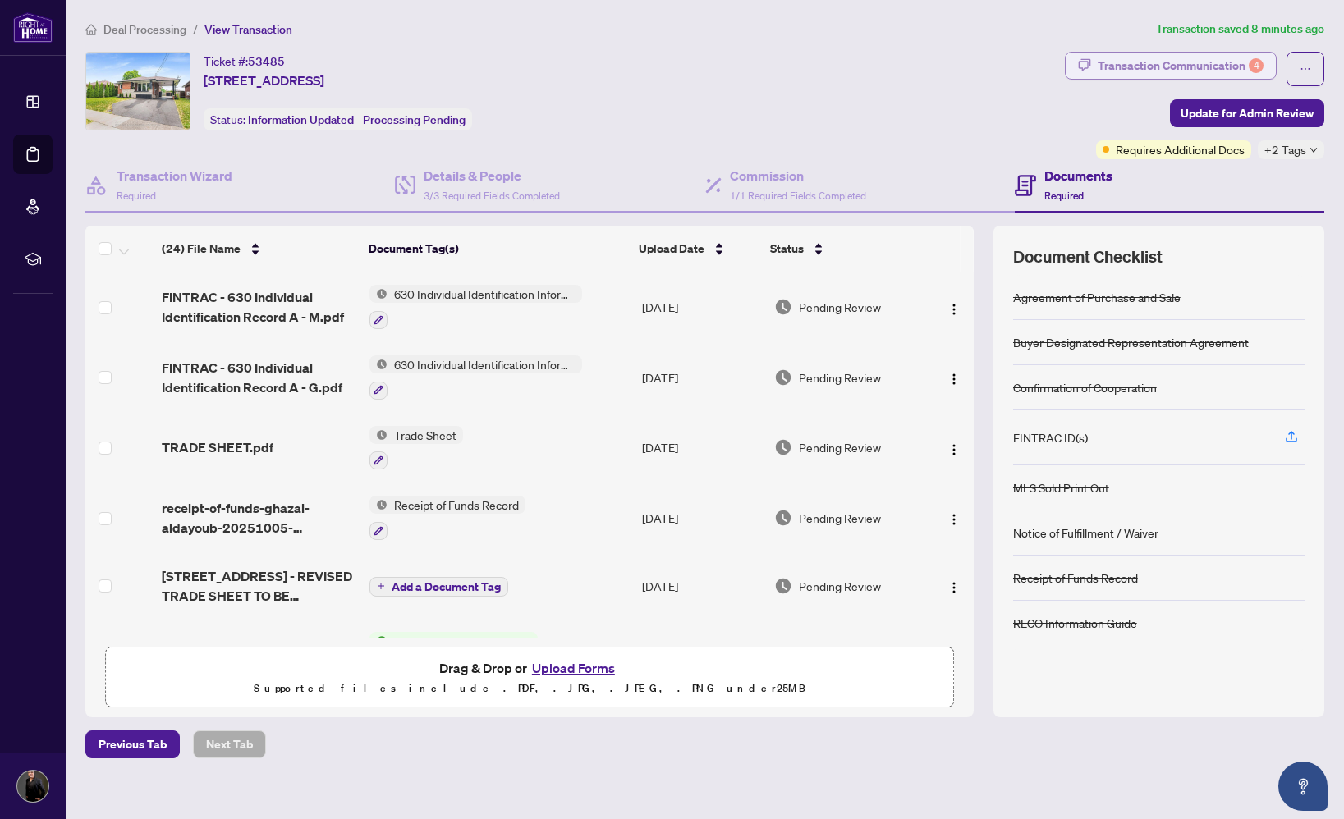
click at [1194, 64] on div "Transaction Communication 4" at bounding box center [1180, 66] width 166 height 26
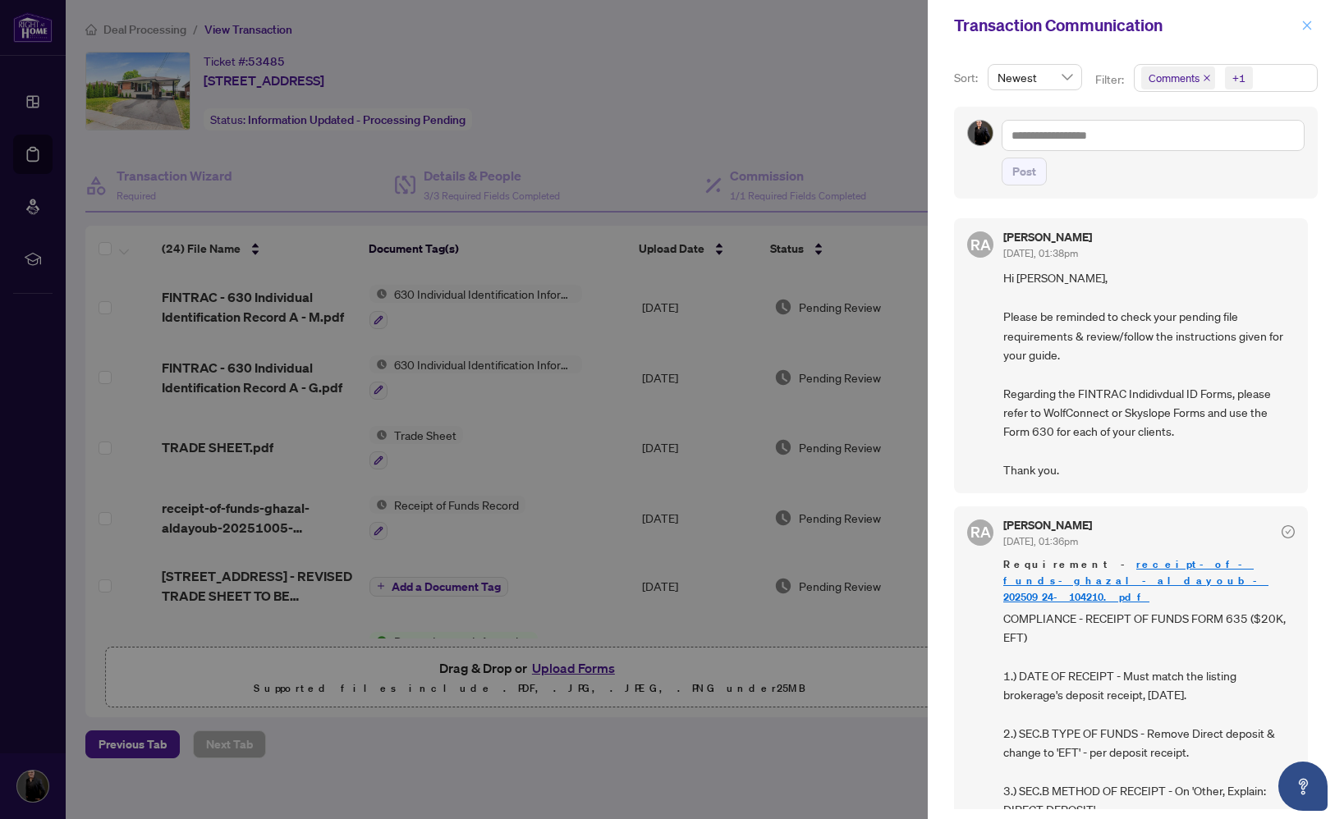
click at [1302, 26] on icon "close" at bounding box center [1306, 25] width 11 height 11
